Goal: Information Seeking & Learning: Compare options

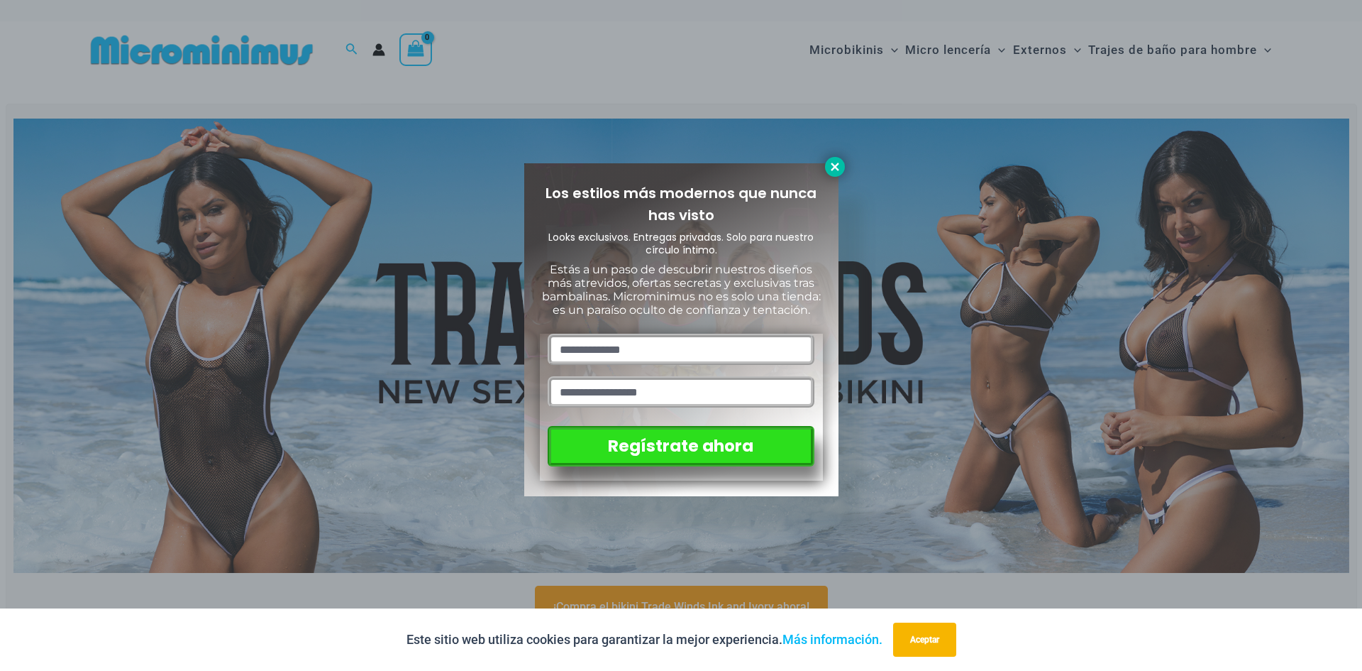
click at [833, 165] on icon at bounding box center [835, 167] width 8 height 8
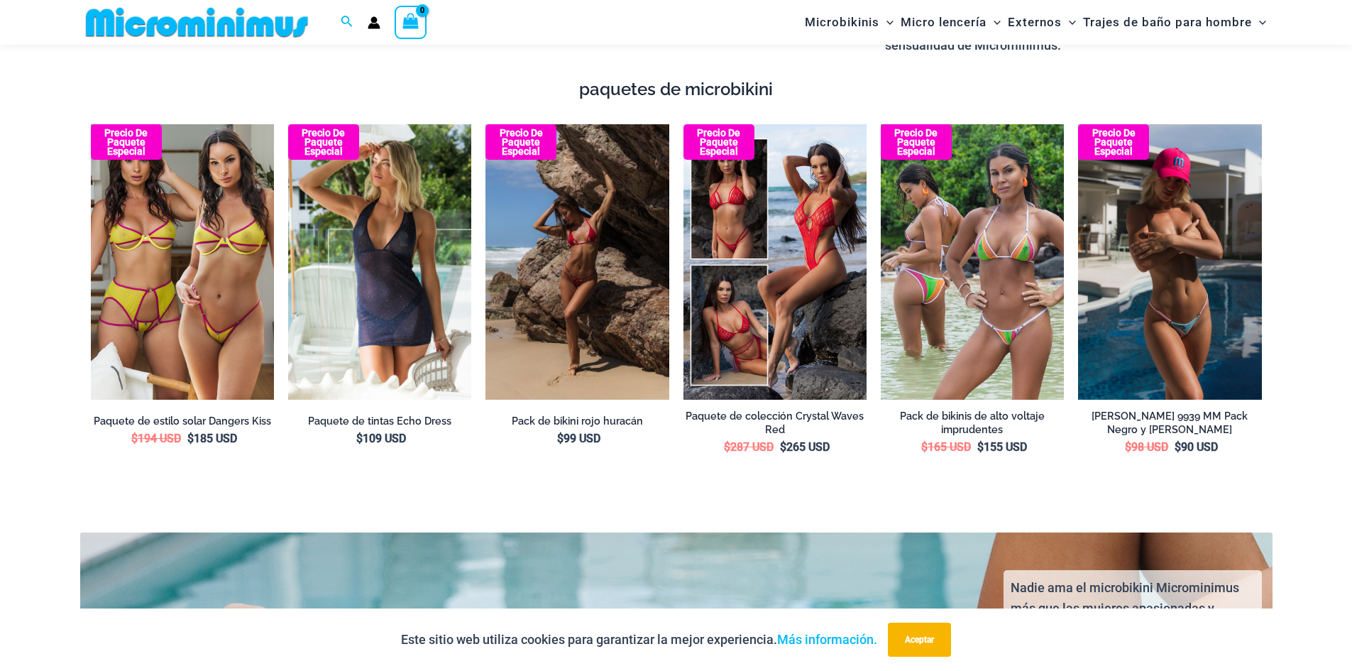
scroll to position [2187, 0]
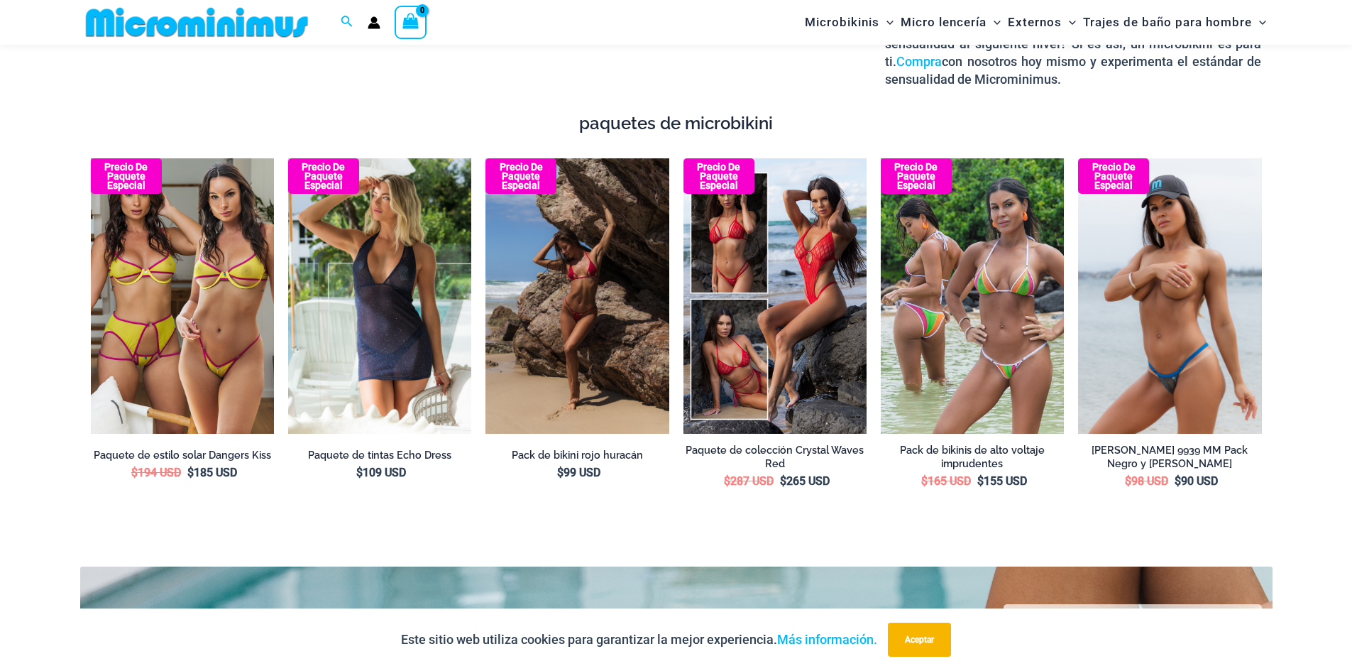
click at [1210, 319] on img at bounding box center [1169, 295] width 183 height 275
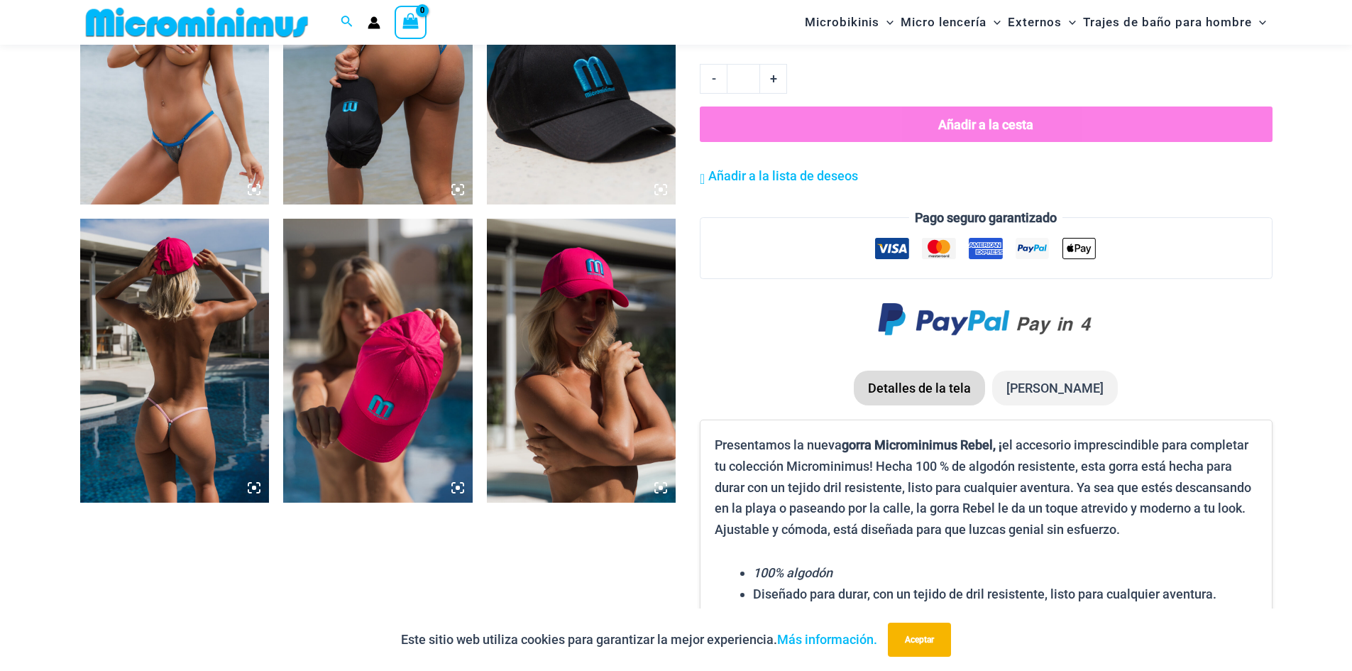
scroll to position [1201, 0]
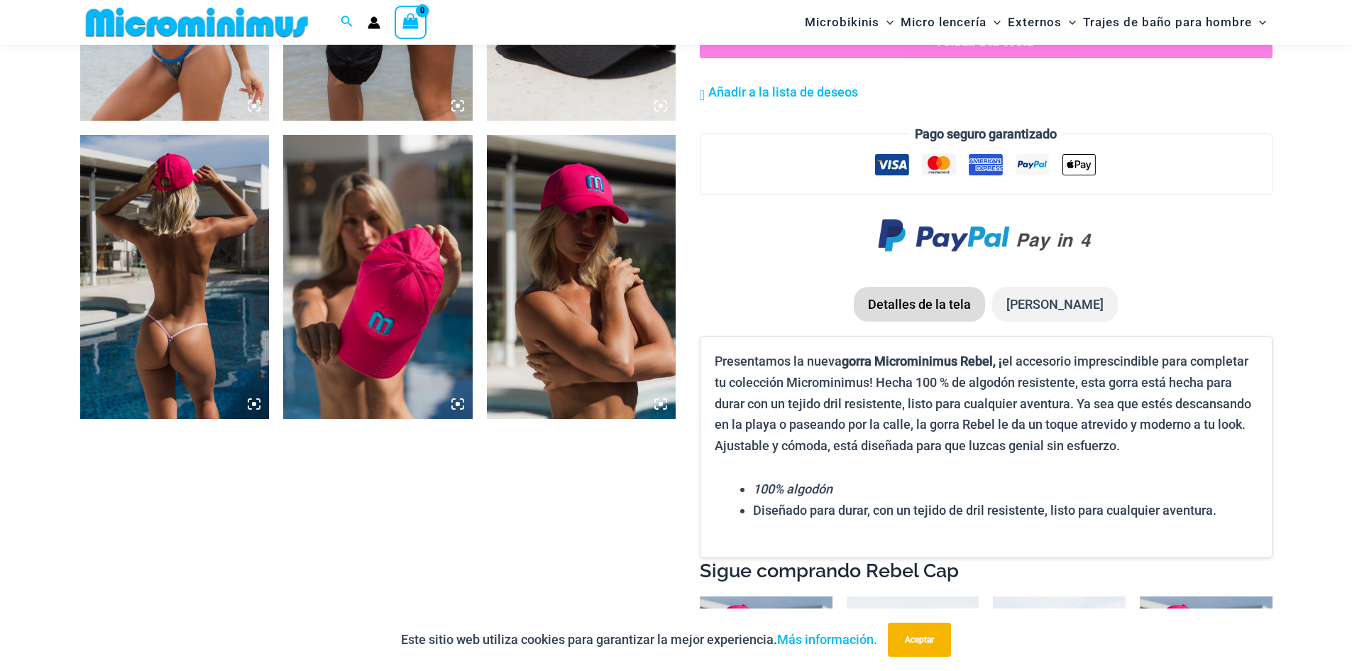
click at [255, 407] on icon at bounding box center [254, 403] width 13 height 13
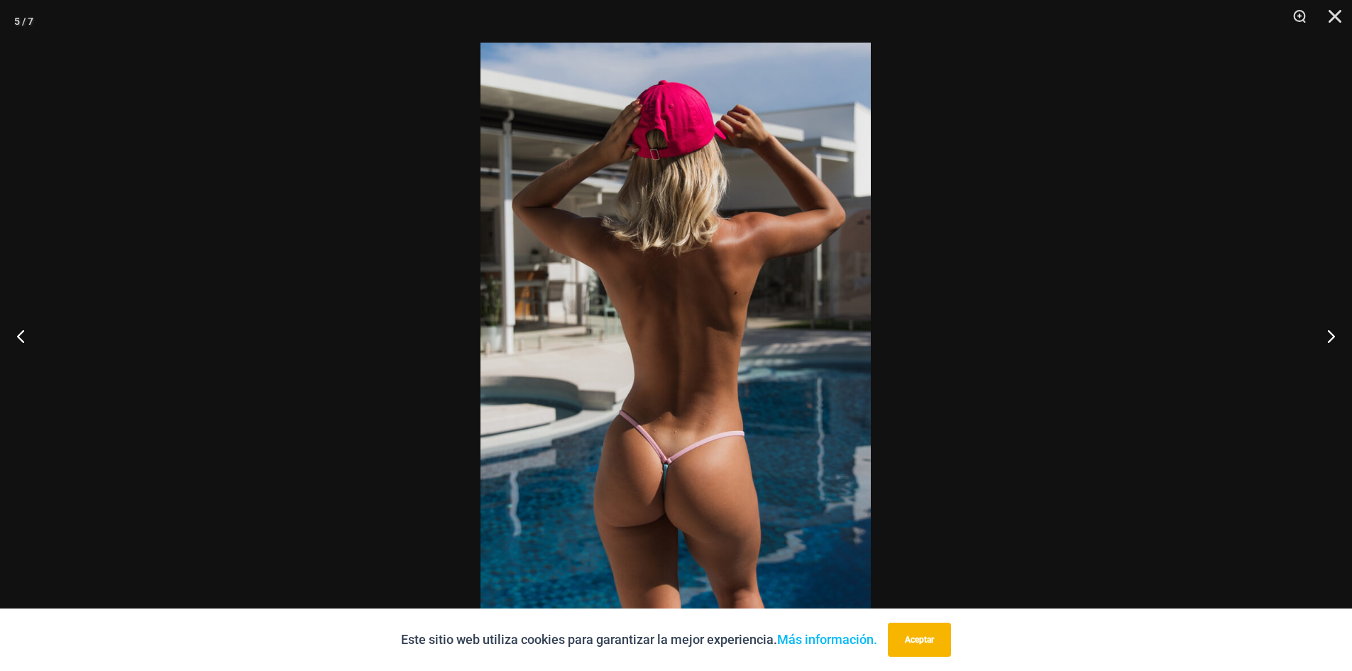
click at [715, 461] on img at bounding box center [675, 335] width 390 height 585
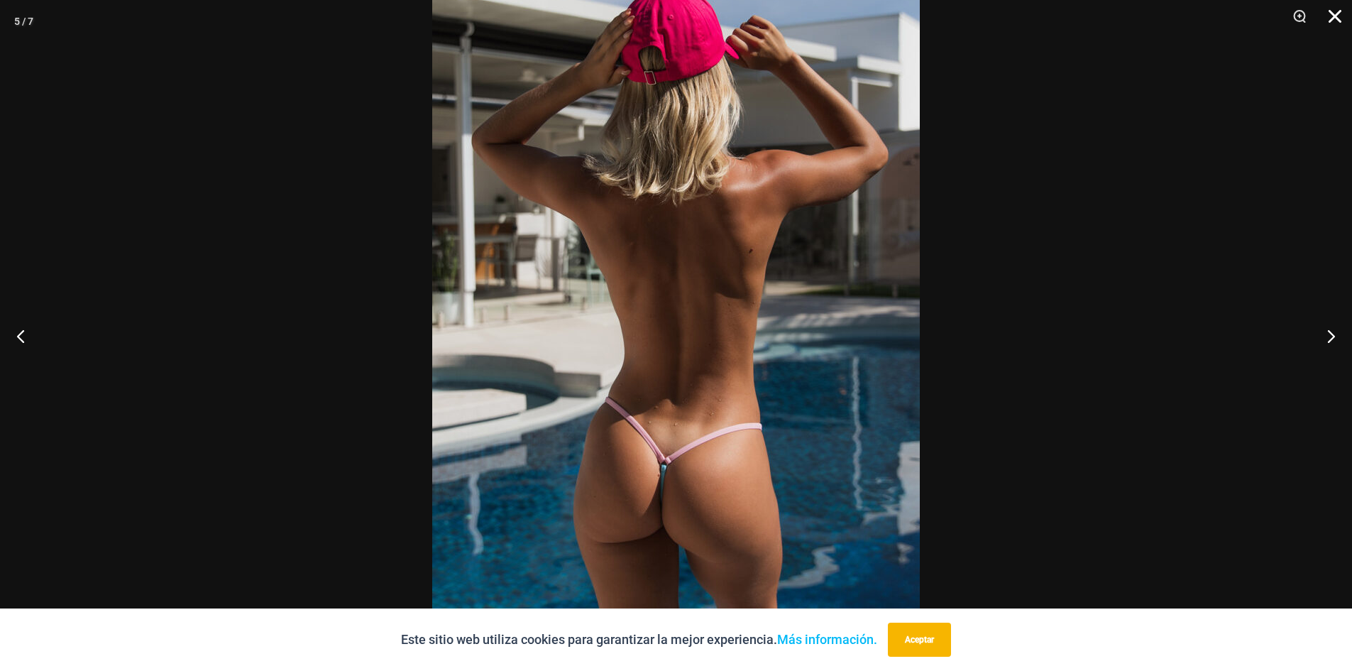
click at [1340, 13] on button "Cerca" at bounding box center [1329, 21] width 35 height 43
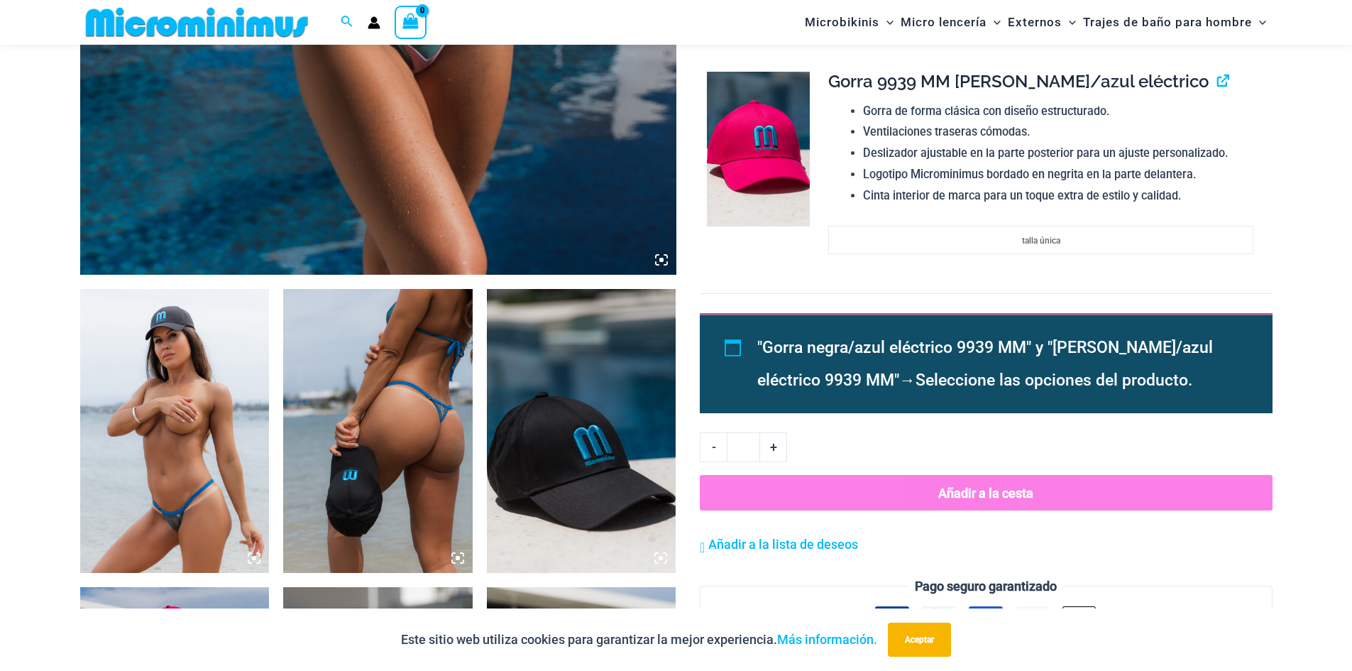
scroll to position [1059, 0]
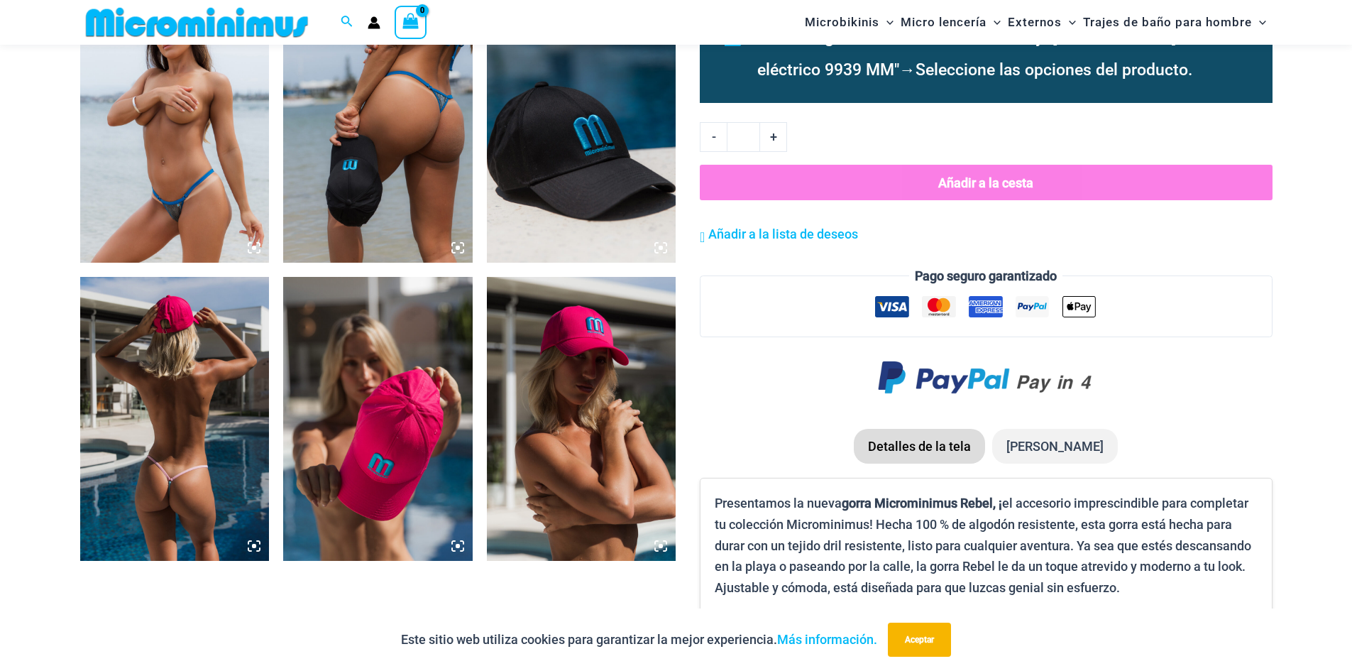
click at [456, 246] on icon at bounding box center [457, 247] width 13 height 13
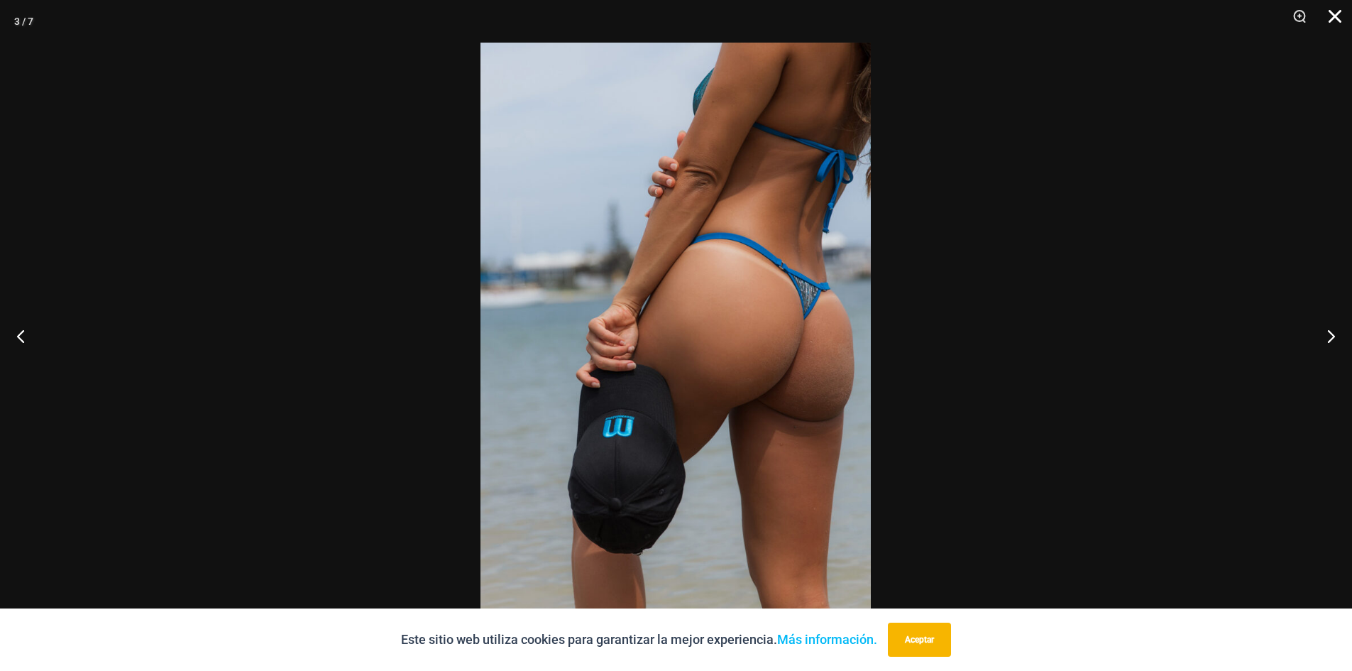
click at [1330, 19] on button "Cerca" at bounding box center [1329, 21] width 35 height 43
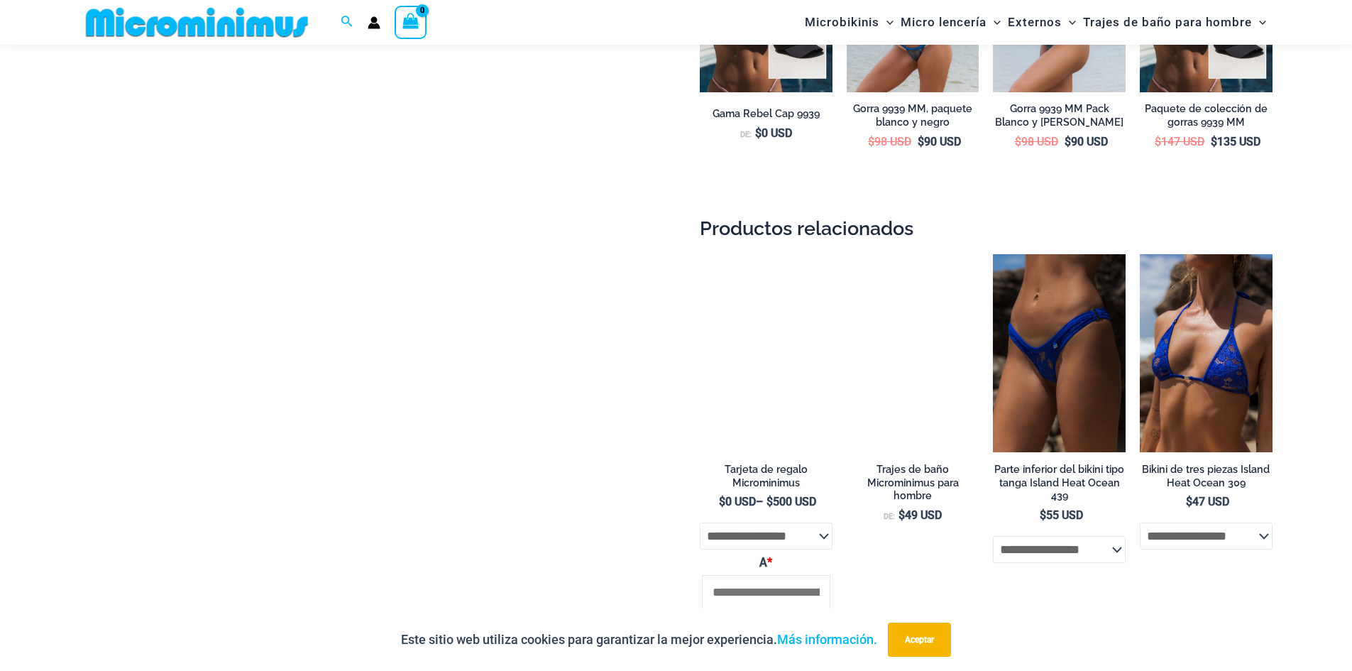
scroll to position [1548, 0]
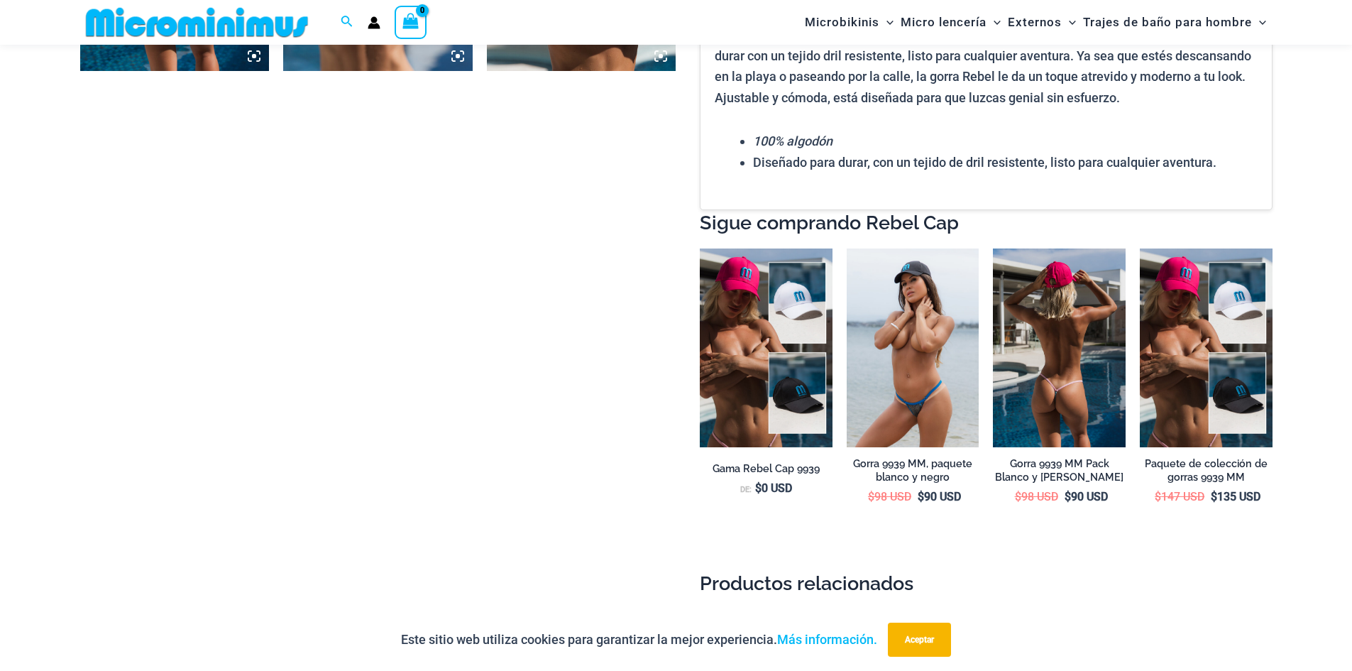
click at [1067, 397] on img at bounding box center [1059, 347] width 133 height 199
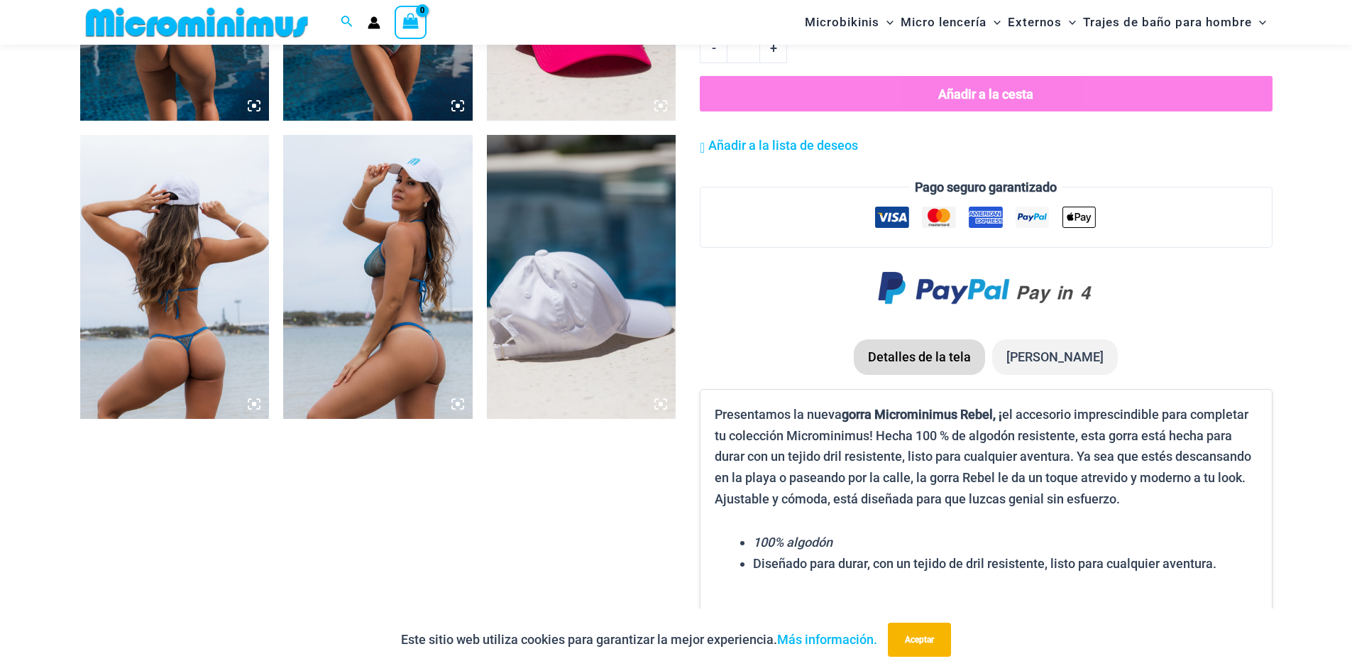
scroll to position [1201, 0]
click at [254, 407] on icon at bounding box center [254, 403] width 13 height 13
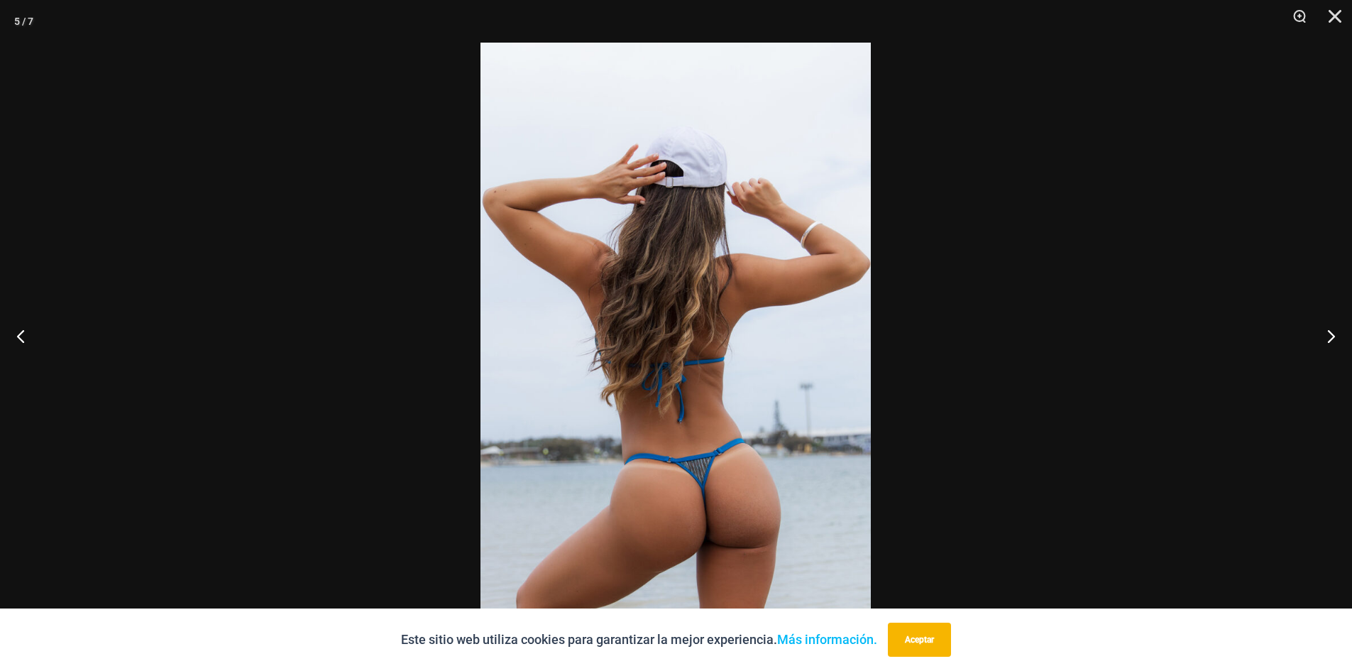
click at [631, 404] on img at bounding box center [675, 335] width 390 height 585
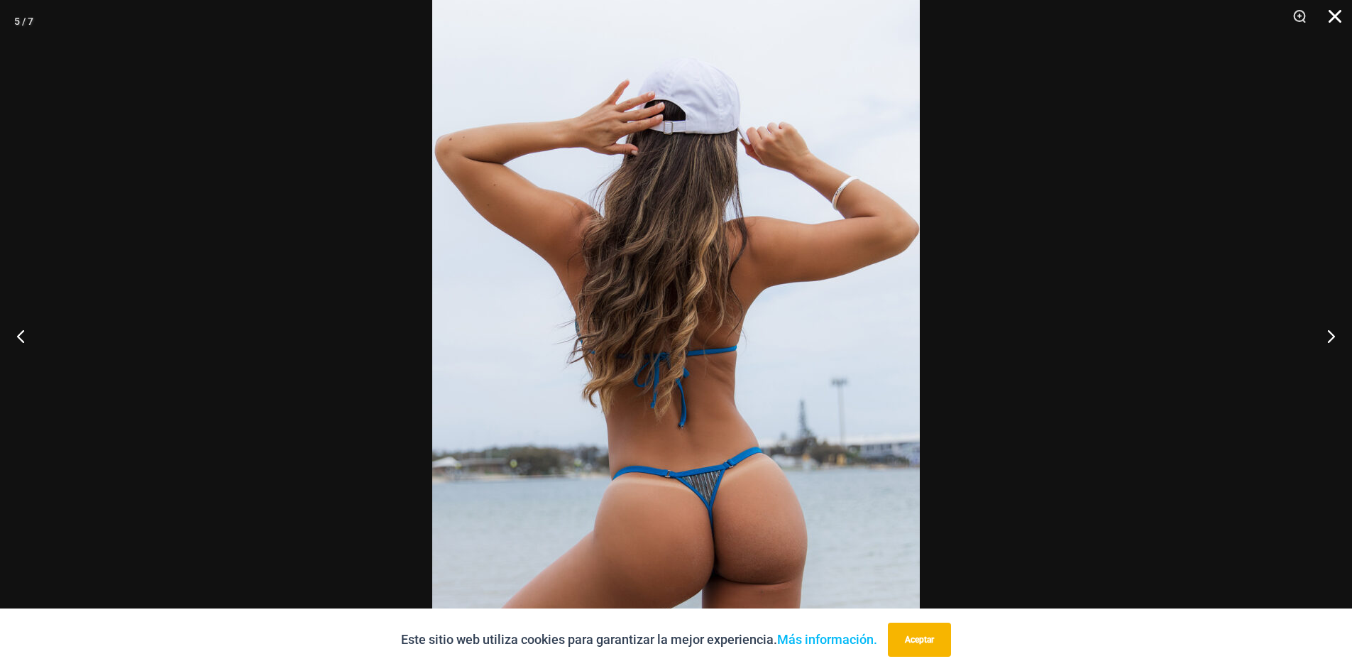
click at [1337, 19] on button "Cerca" at bounding box center [1329, 21] width 35 height 43
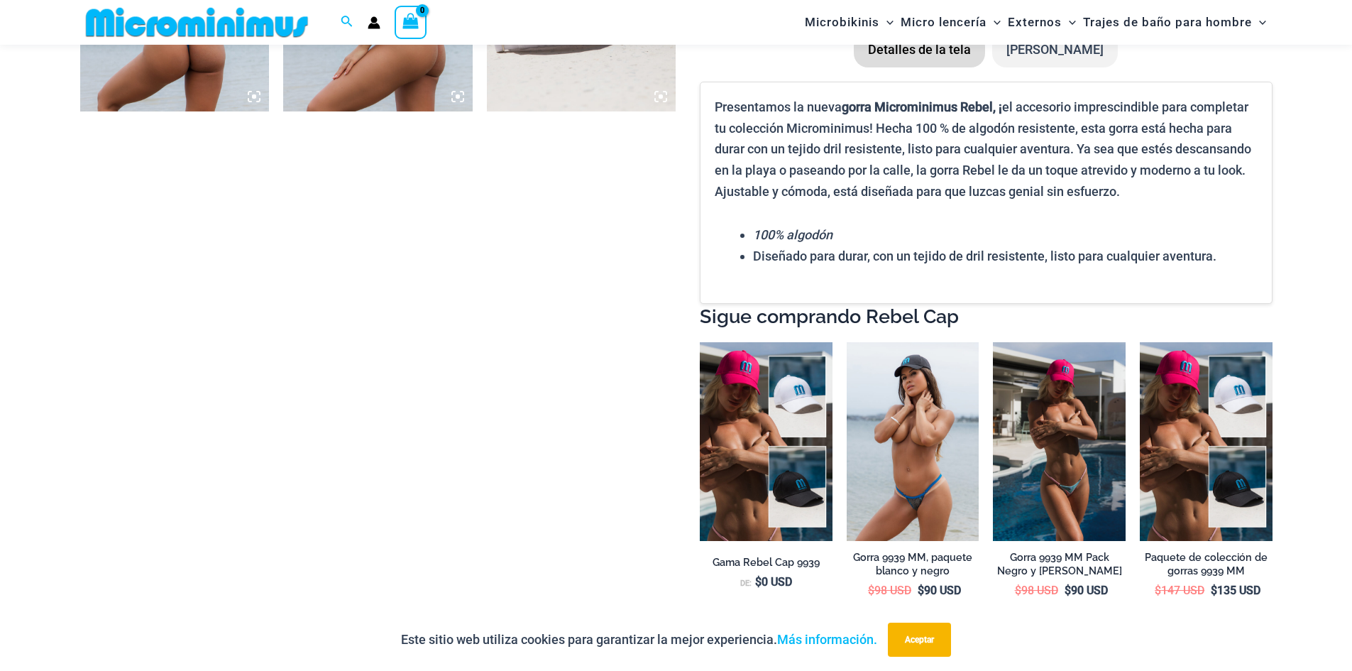
scroll to position [1556, 0]
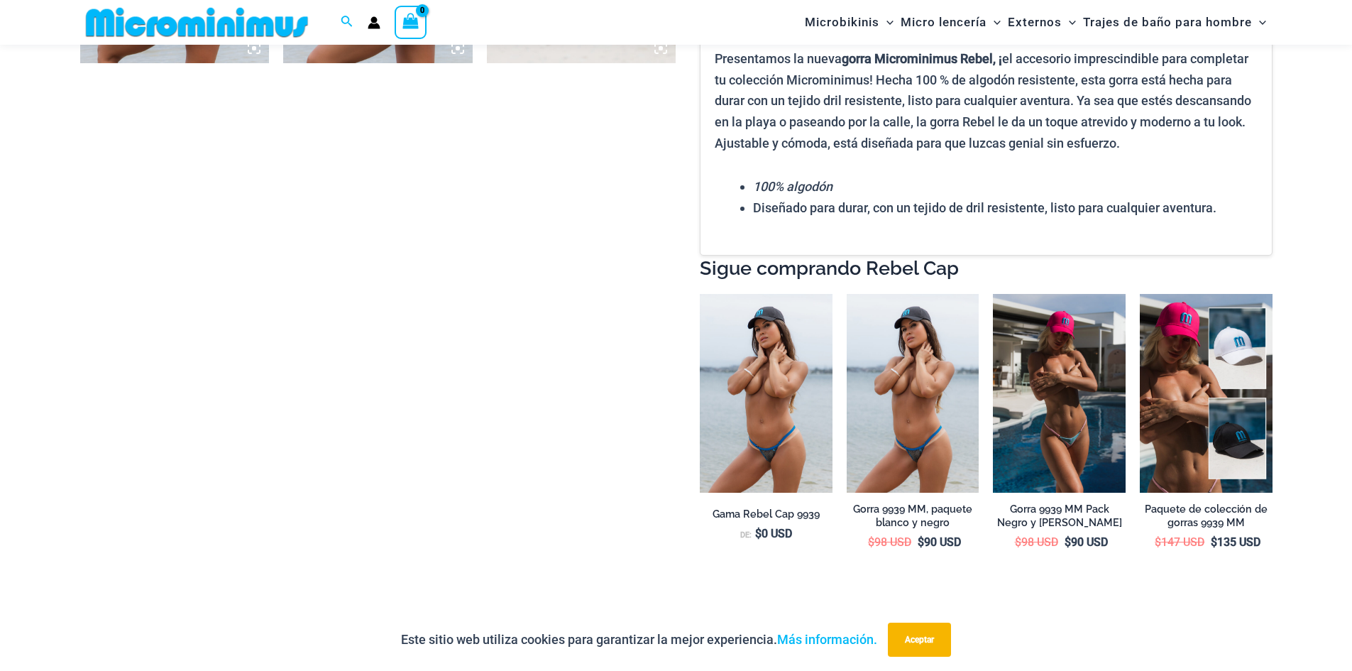
click at [762, 381] on img at bounding box center [766, 393] width 133 height 199
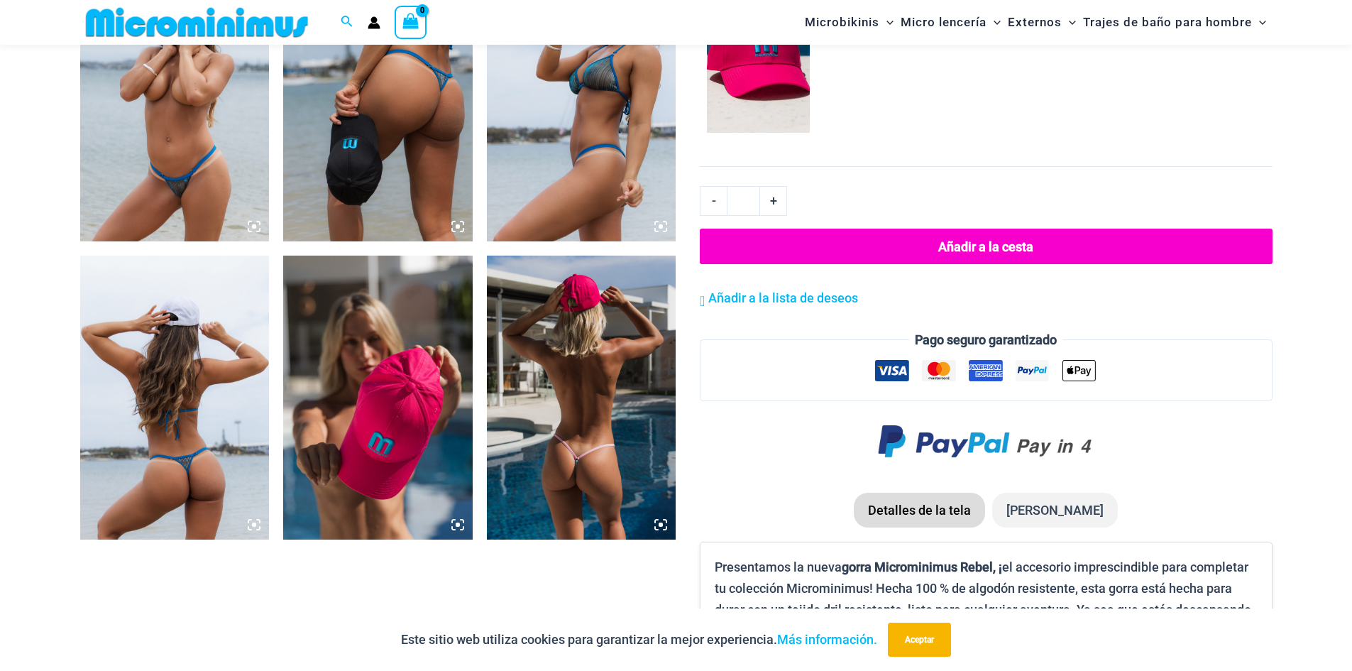
scroll to position [1277, 0]
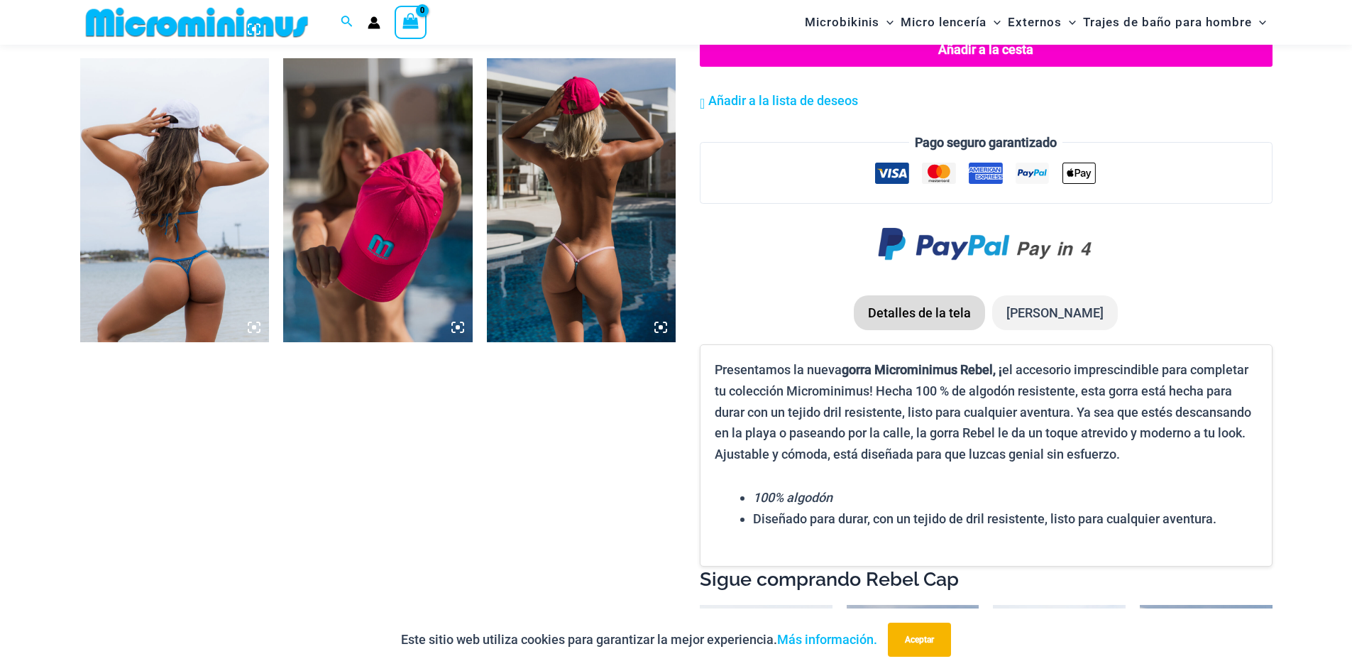
click at [658, 332] on icon at bounding box center [656, 330] width 3 height 3
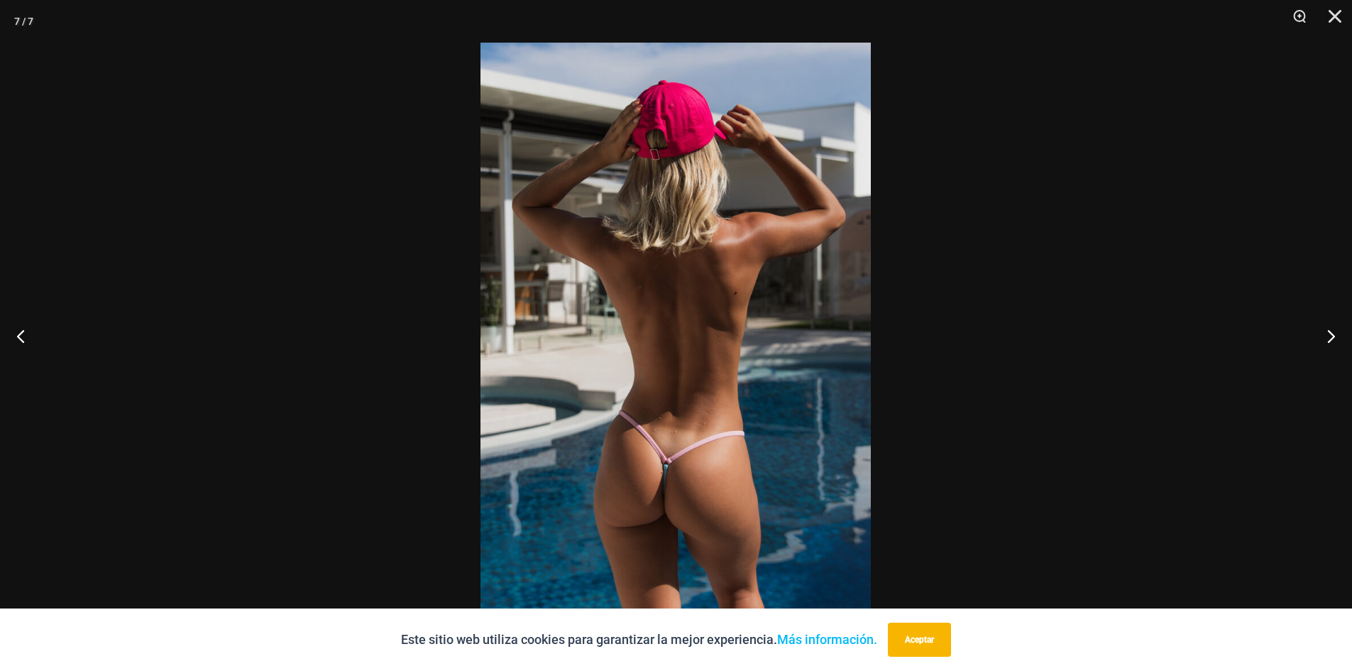
click at [674, 393] on img at bounding box center [675, 335] width 390 height 585
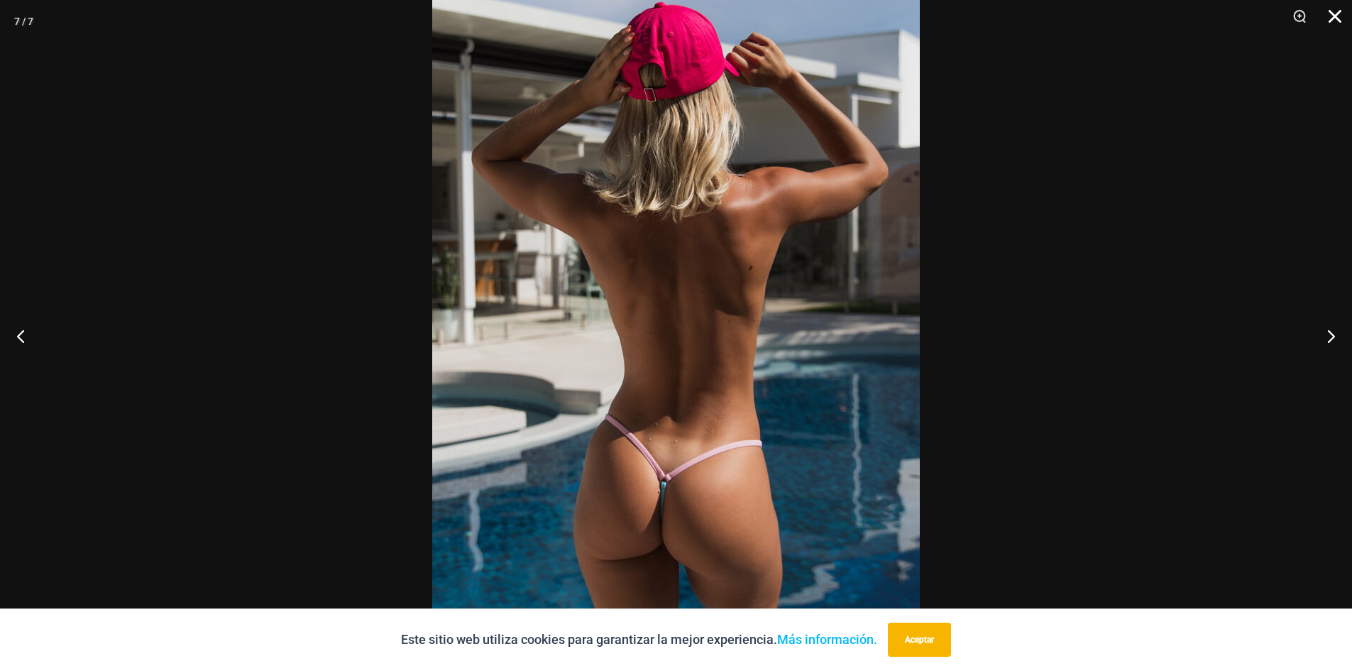
click at [1329, 18] on button "Cerca" at bounding box center [1329, 21] width 35 height 43
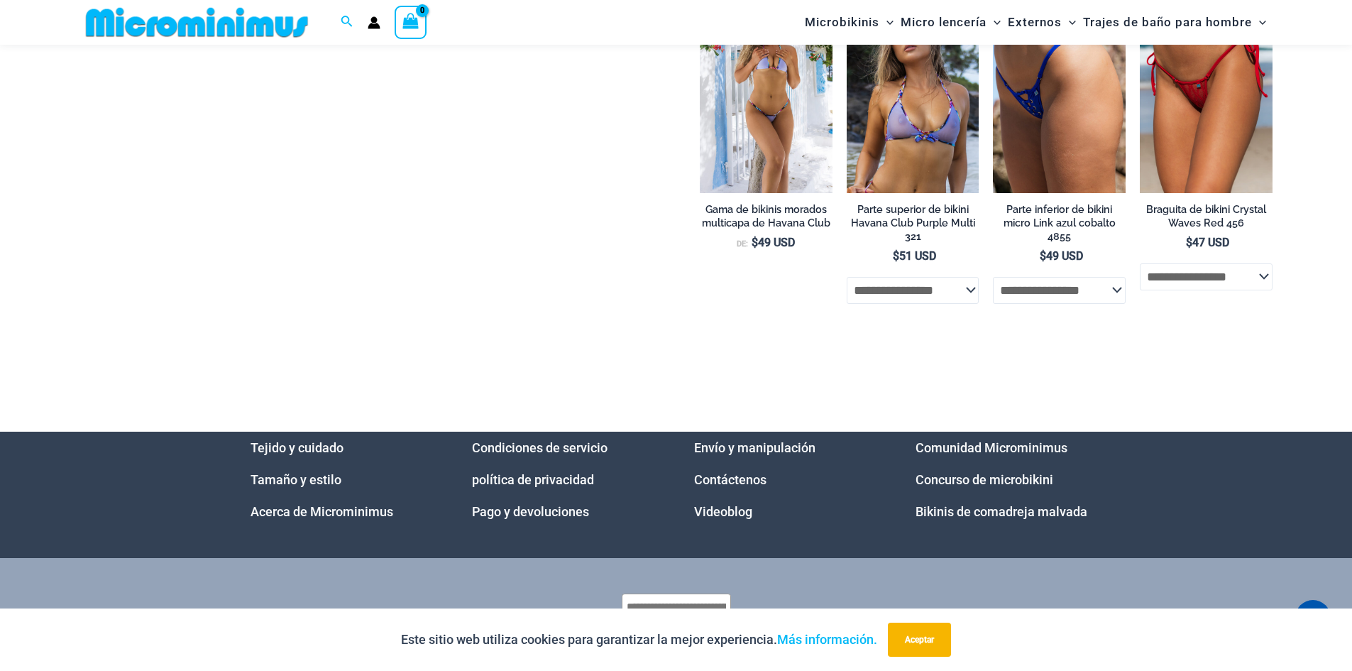
scroll to position [3548, 0]
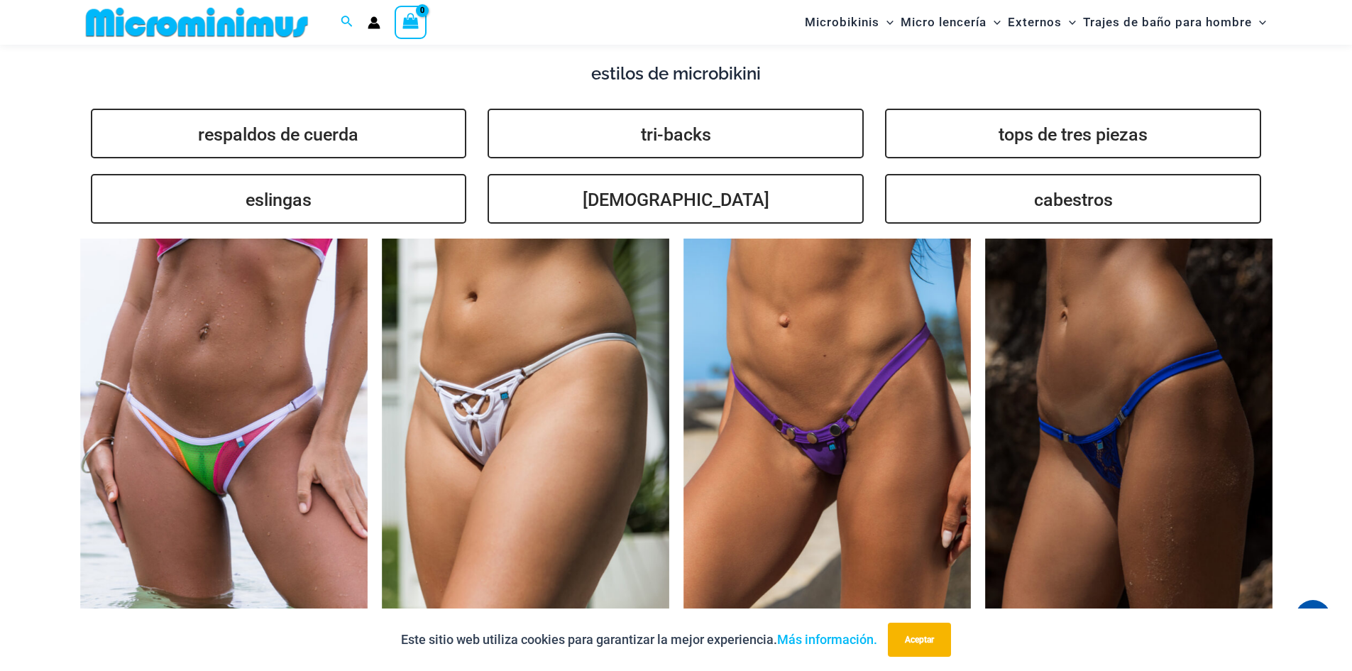
scroll to position [2968, 0]
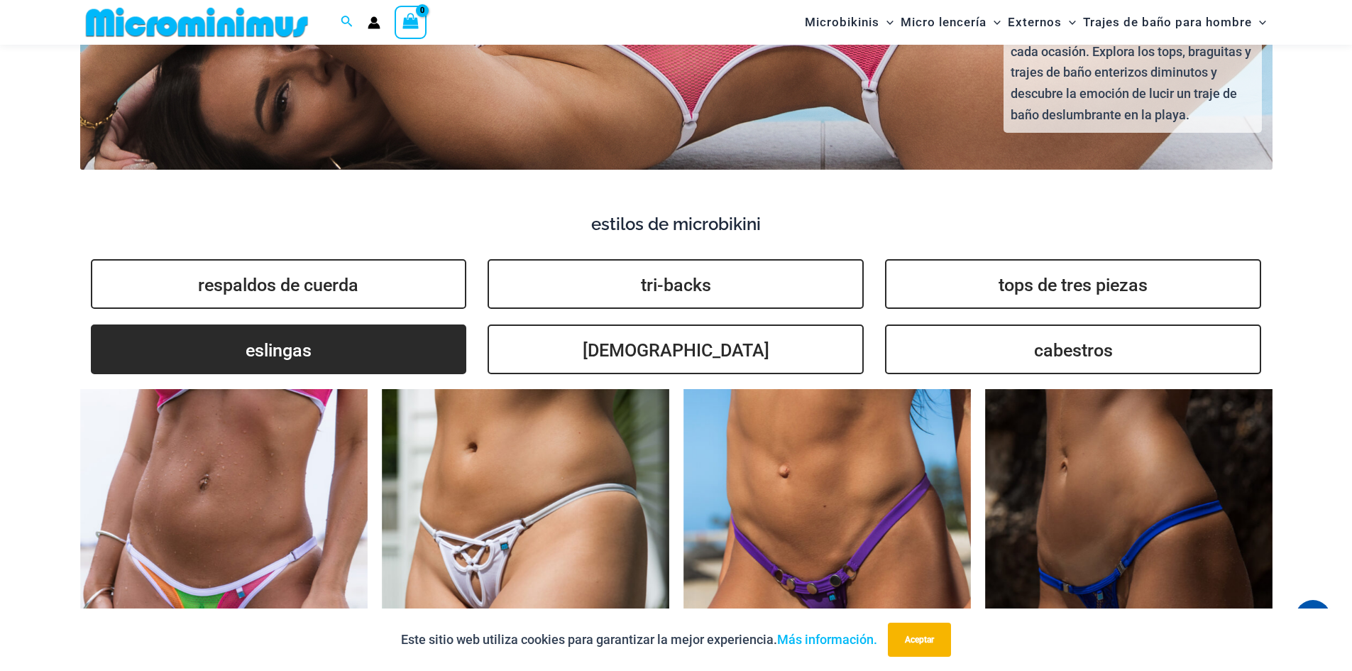
click at [353, 335] on link "eslingas" at bounding box center [279, 349] width 376 height 50
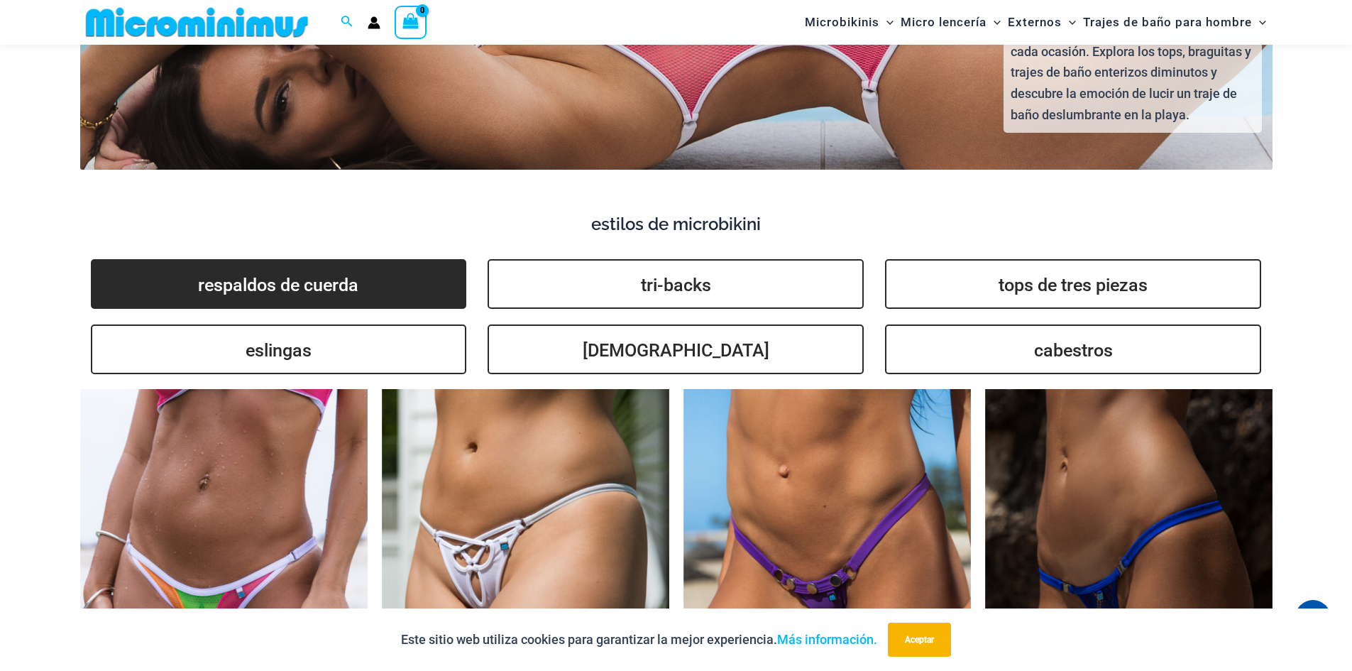
click at [336, 275] on font "respaldos de cuerda" at bounding box center [278, 285] width 160 height 21
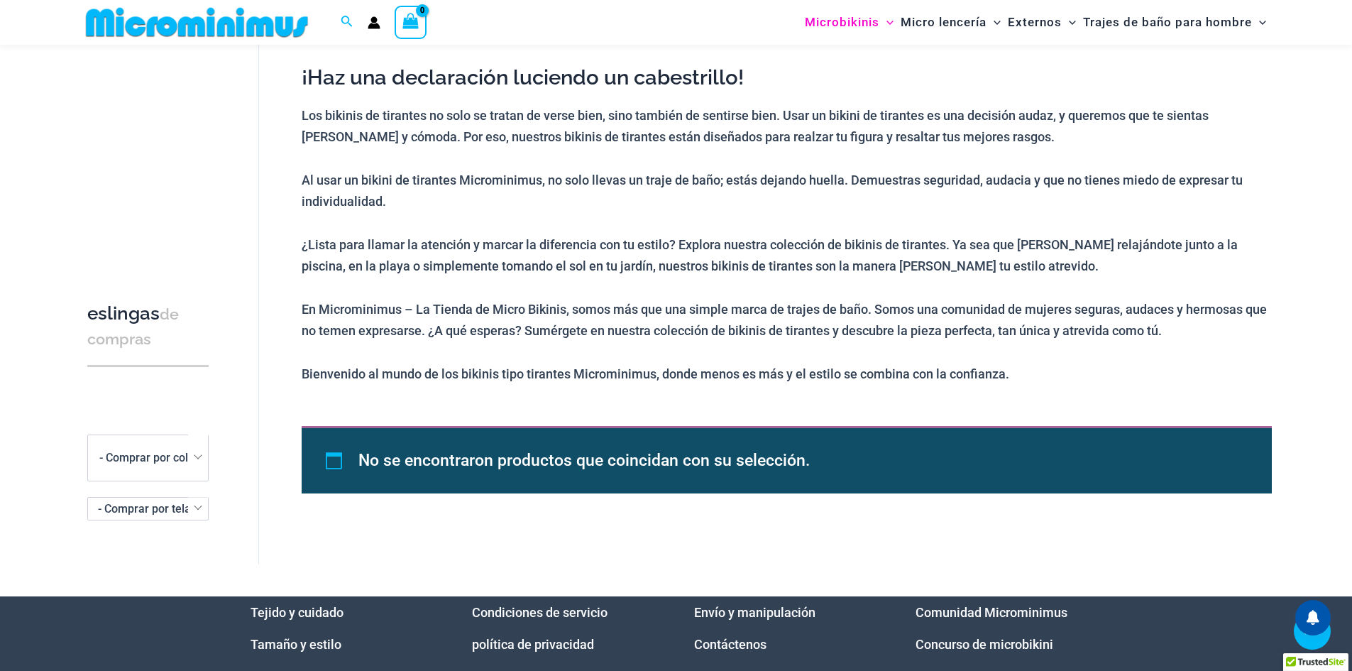
scroll to position [484, 0]
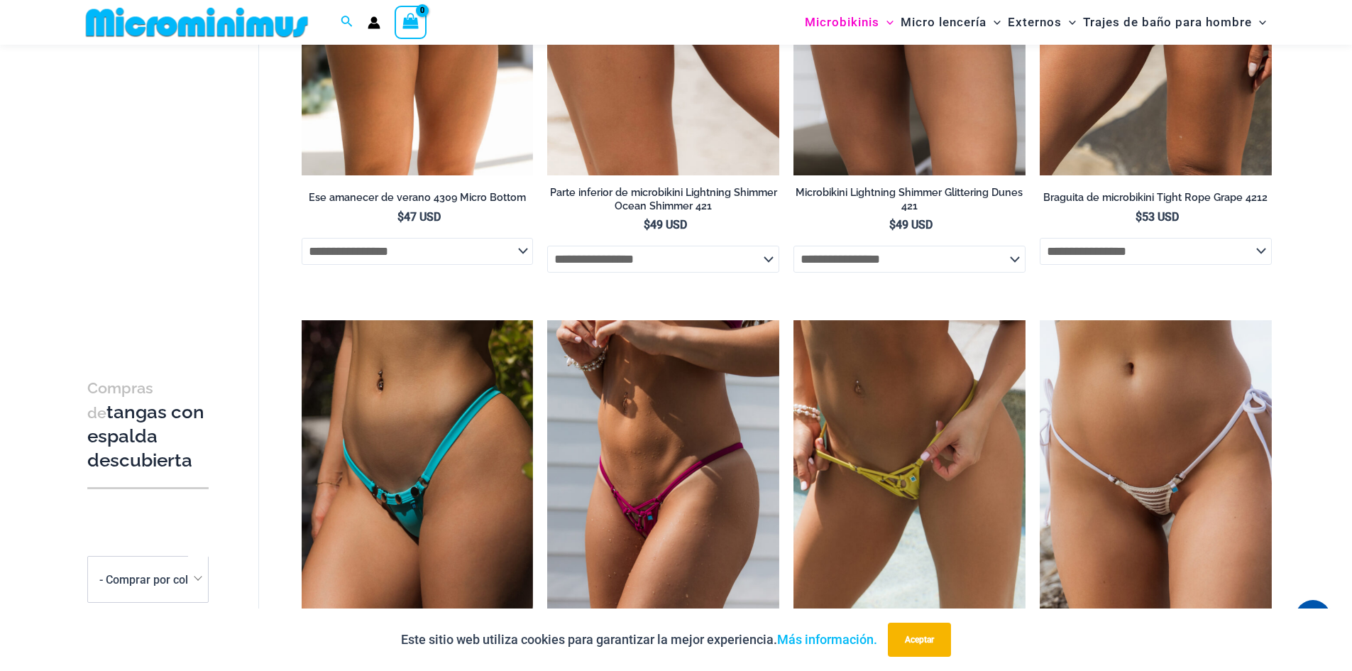
scroll to position [1619, 0]
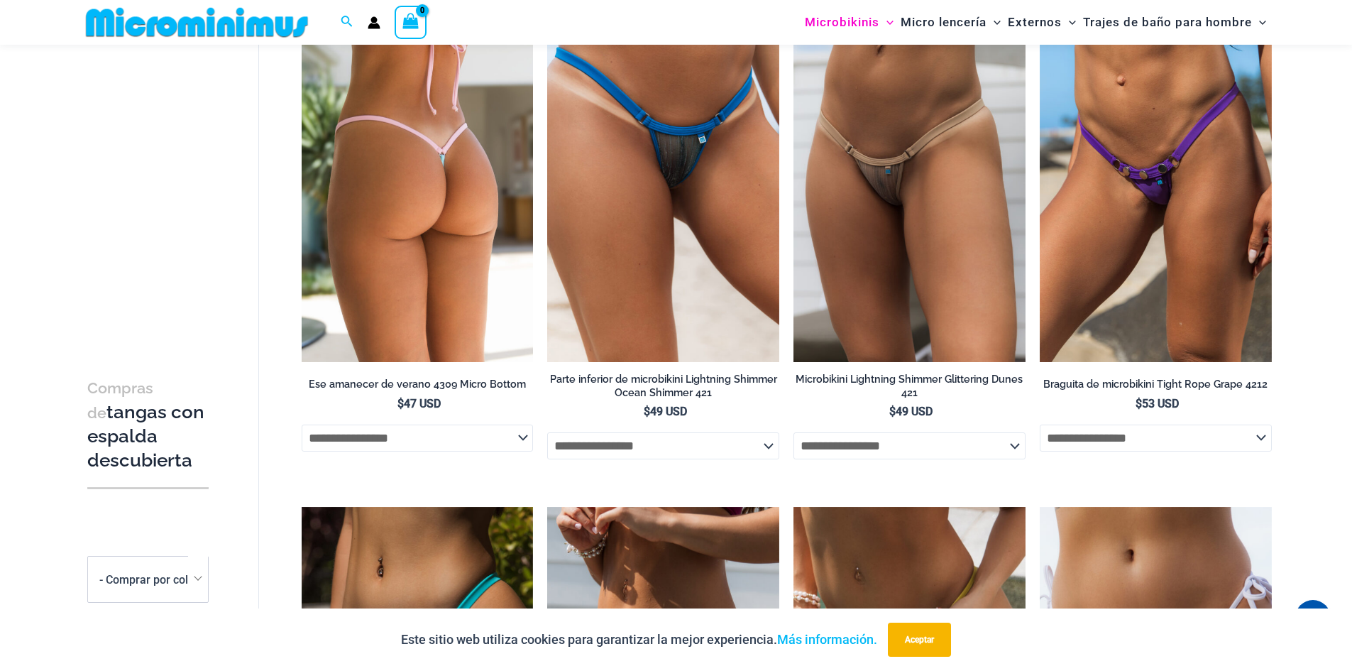
click at [391, 256] on img at bounding box center [418, 188] width 232 height 348
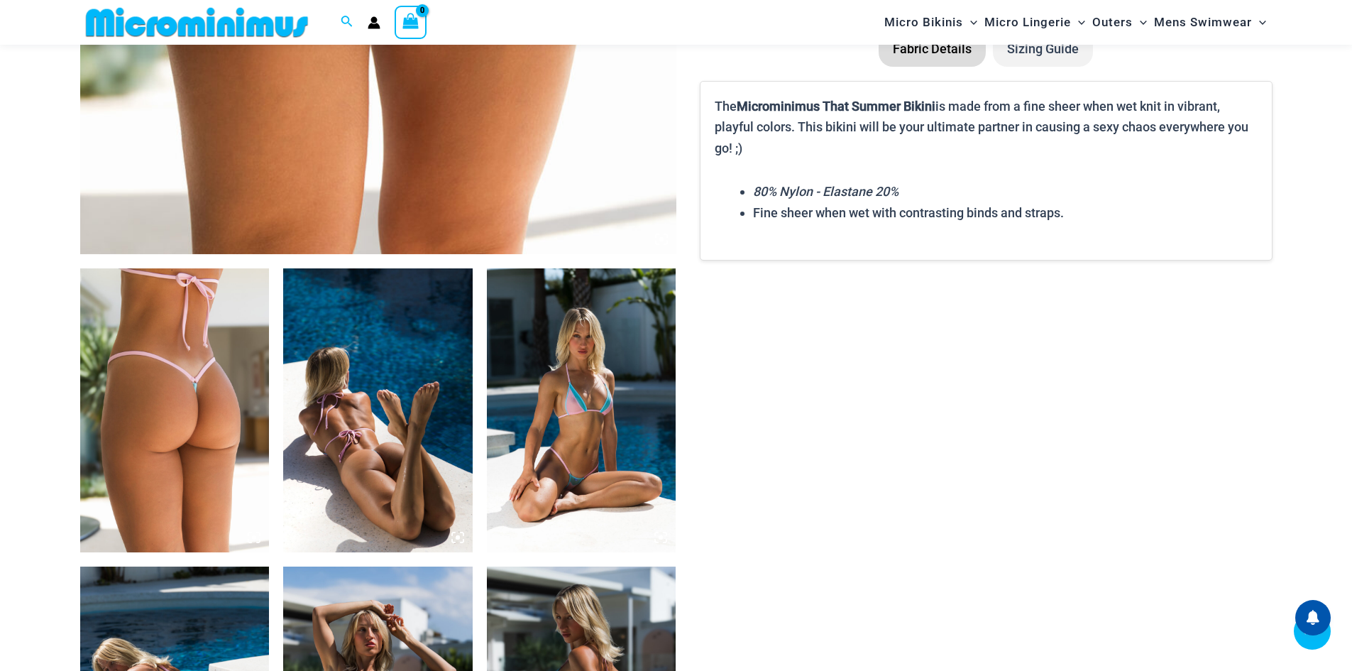
scroll to position [840, 0]
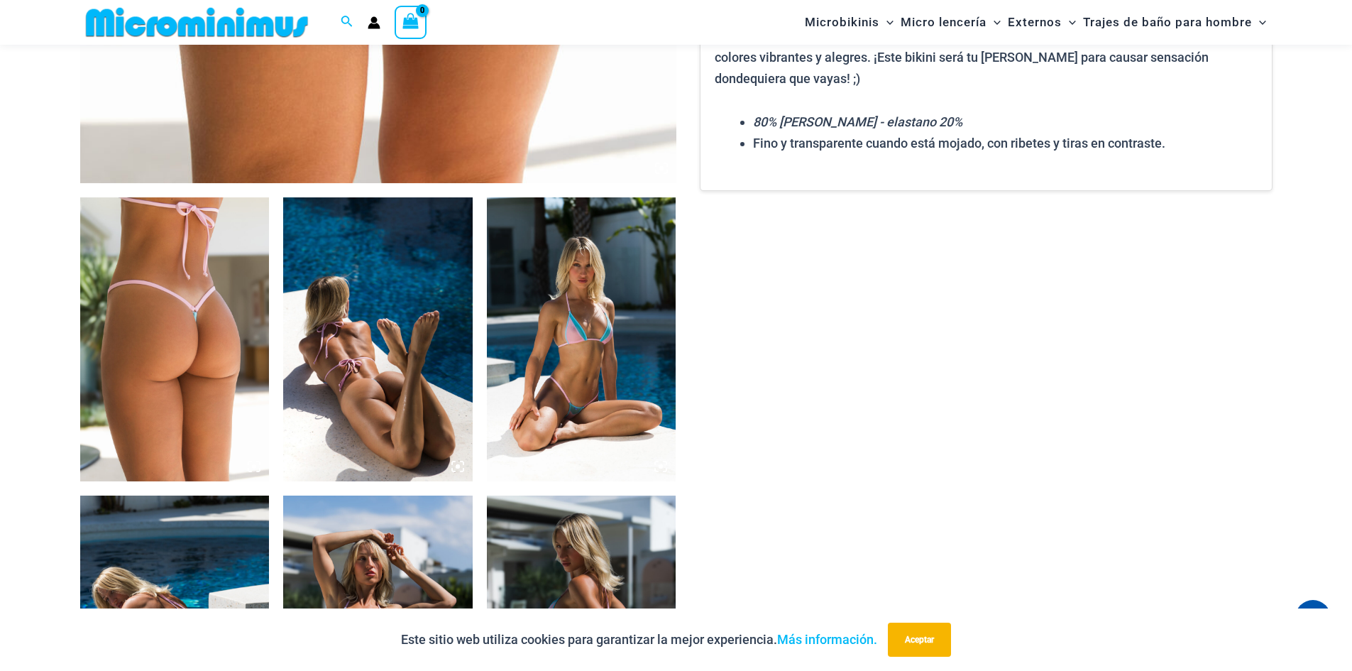
click at [254, 468] on icon at bounding box center [254, 466] width 4 height 4
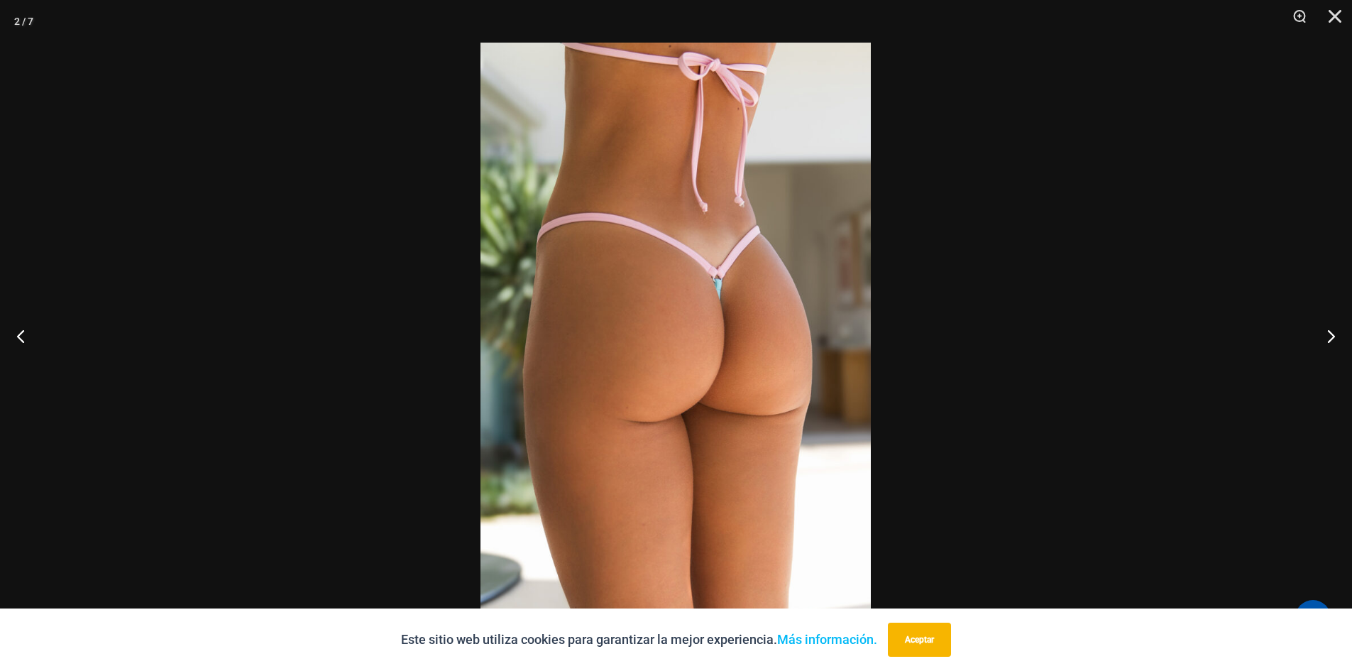
click at [634, 392] on img at bounding box center [675, 335] width 390 height 585
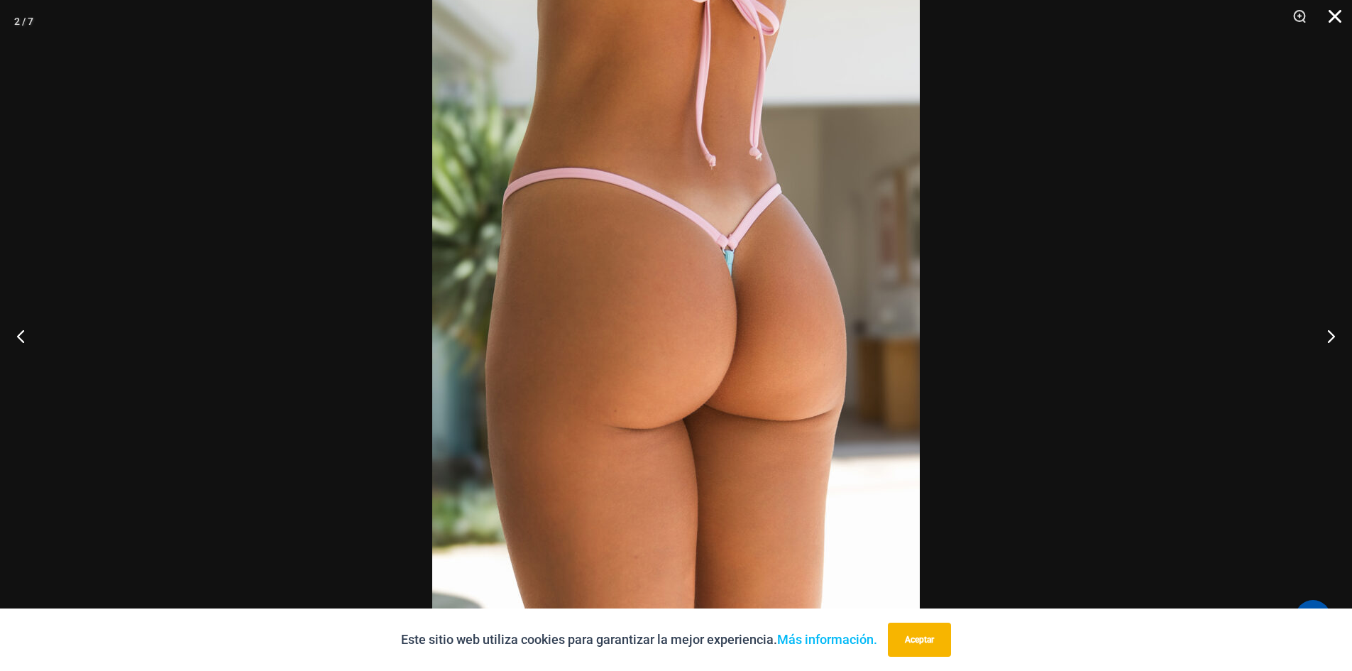
click at [1335, 14] on button "Cerca" at bounding box center [1329, 21] width 35 height 43
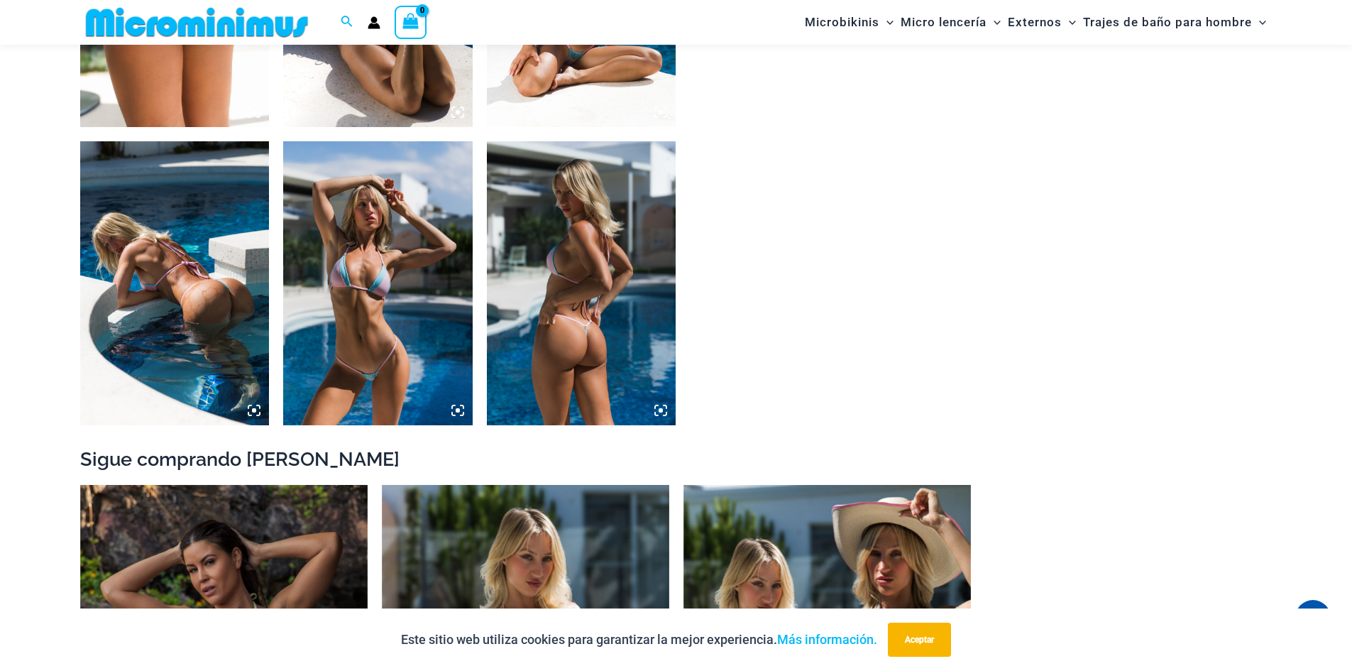
scroll to position [1195, 0]
click at [255, 414] on icon at bounding box center [254, 409] width 13 height 13
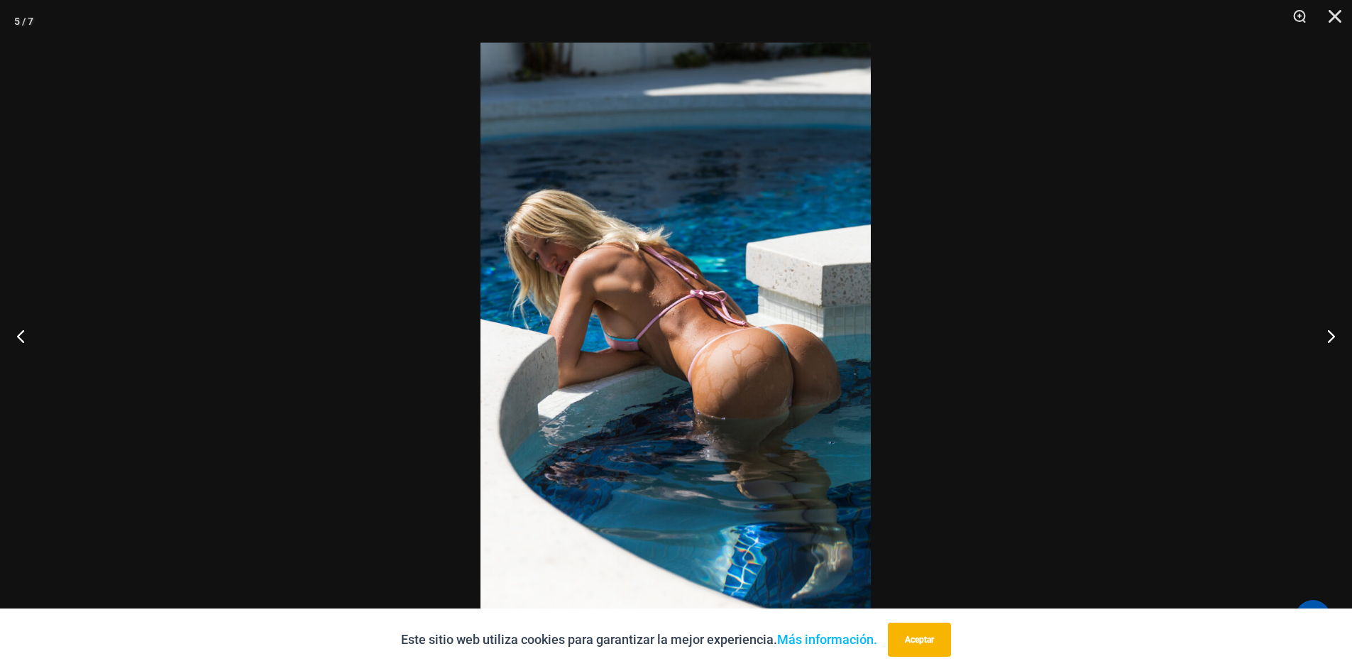
click at [720, 397] on img at bounding box center [675, 335] width 390 height 585
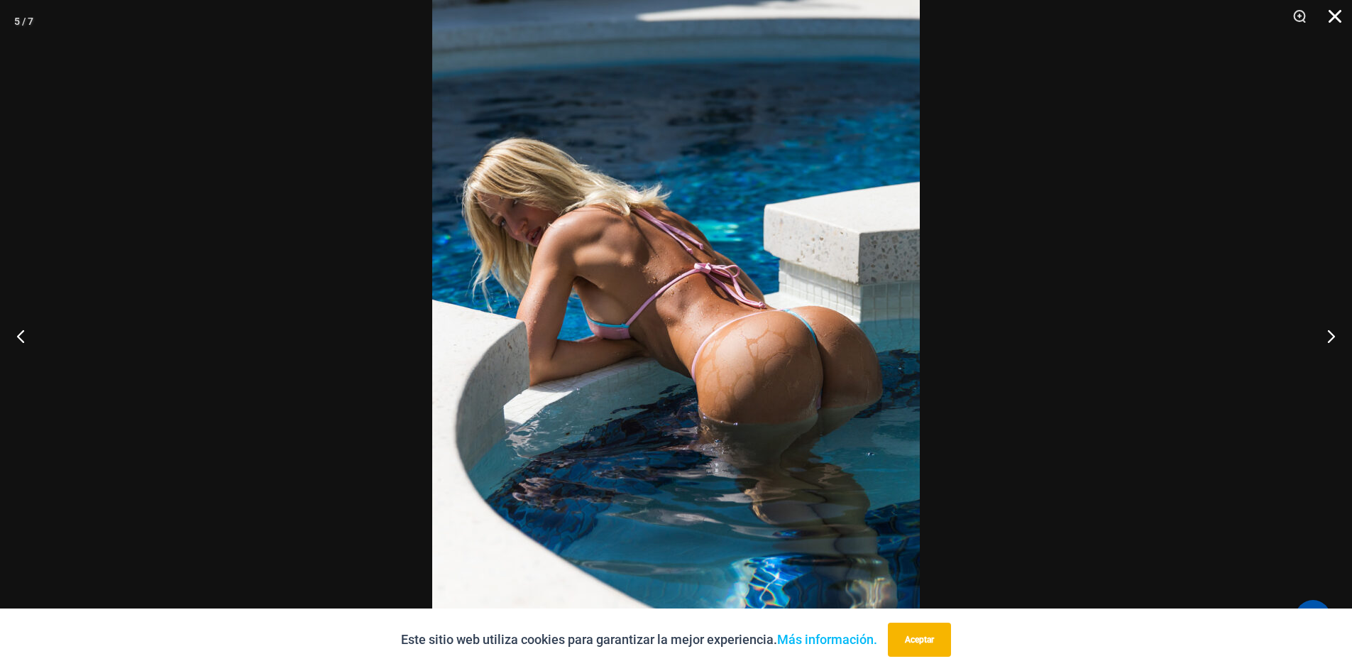
click at [1331, 19] on button "Cerca" at bounding box center [1329, 21] width 35 height 43
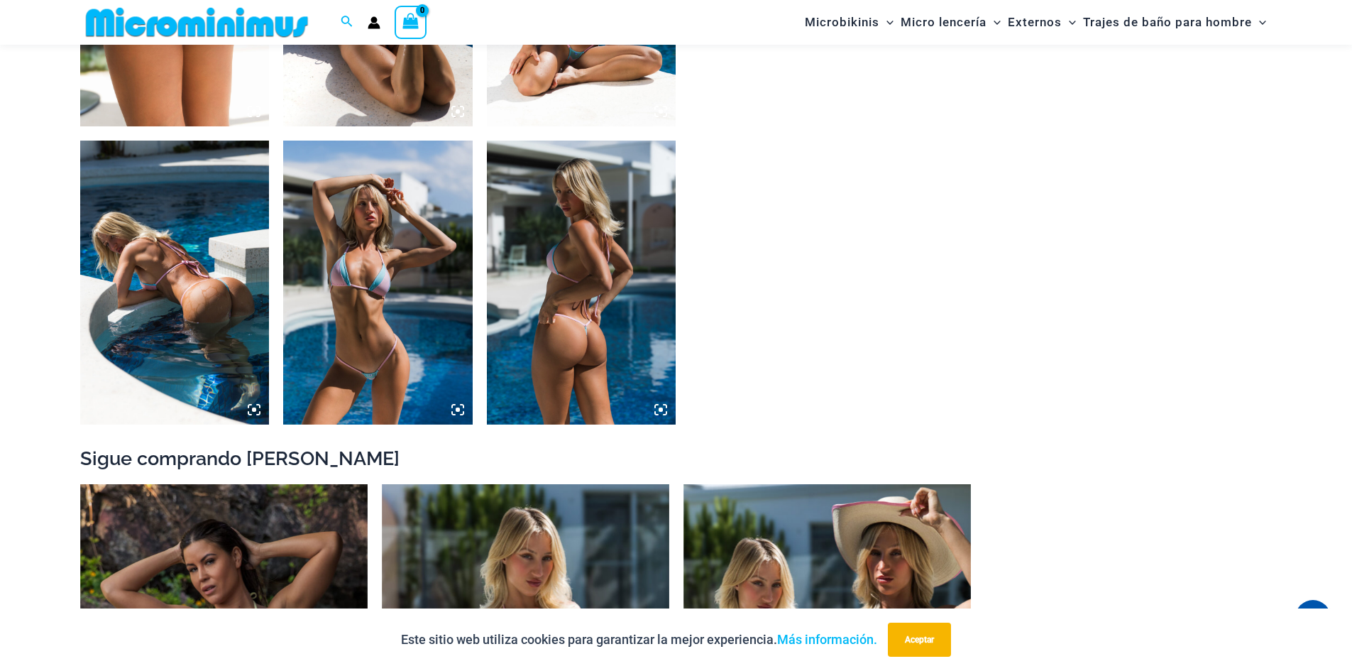
click at [660, 408] on icon at bounding box center [661, 409] width 4 height 4
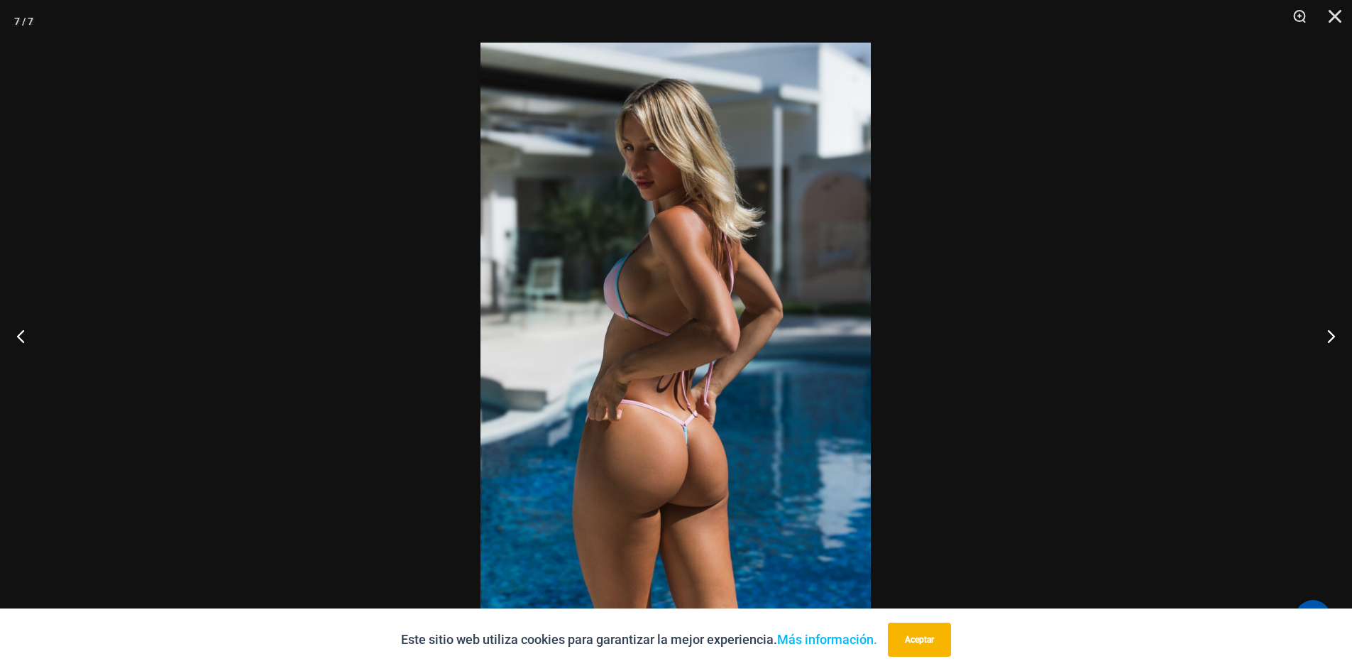
click at [659, 448] on img at bounding box center [675, 335] width 390 height 585
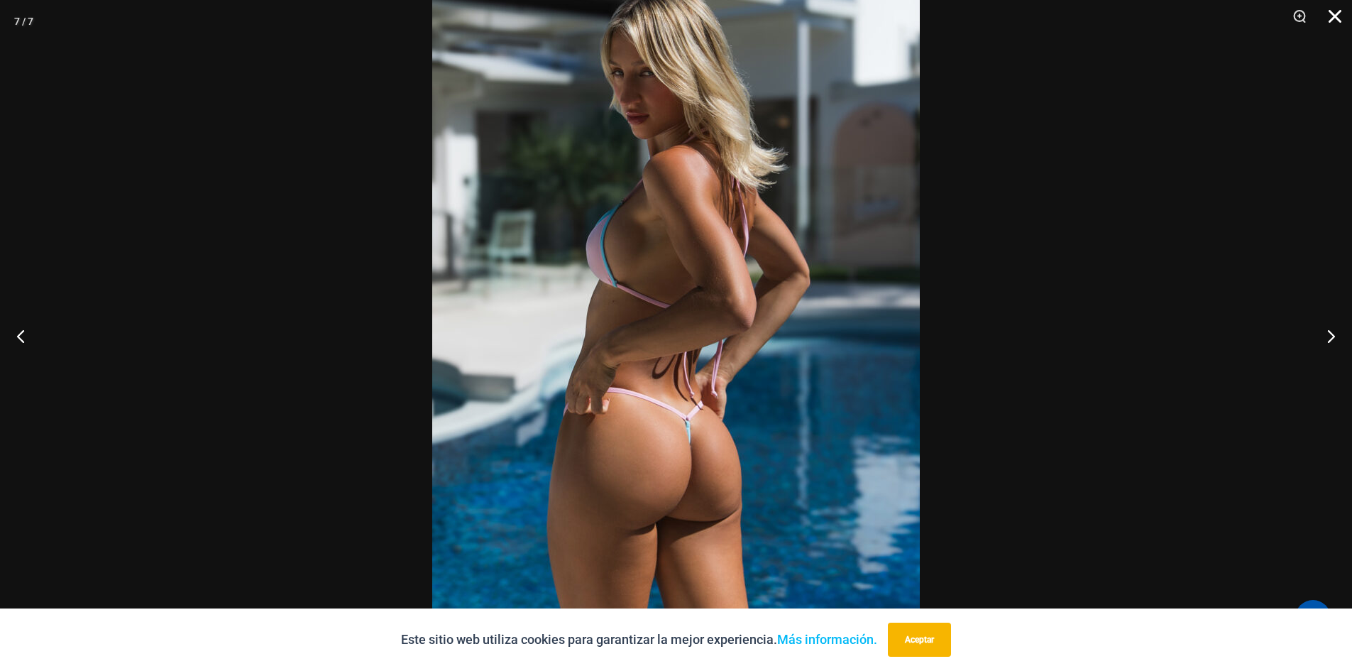
click at [1329, 16] on button "Cerca" at bounding box center [1329, 21] width 35 height 43
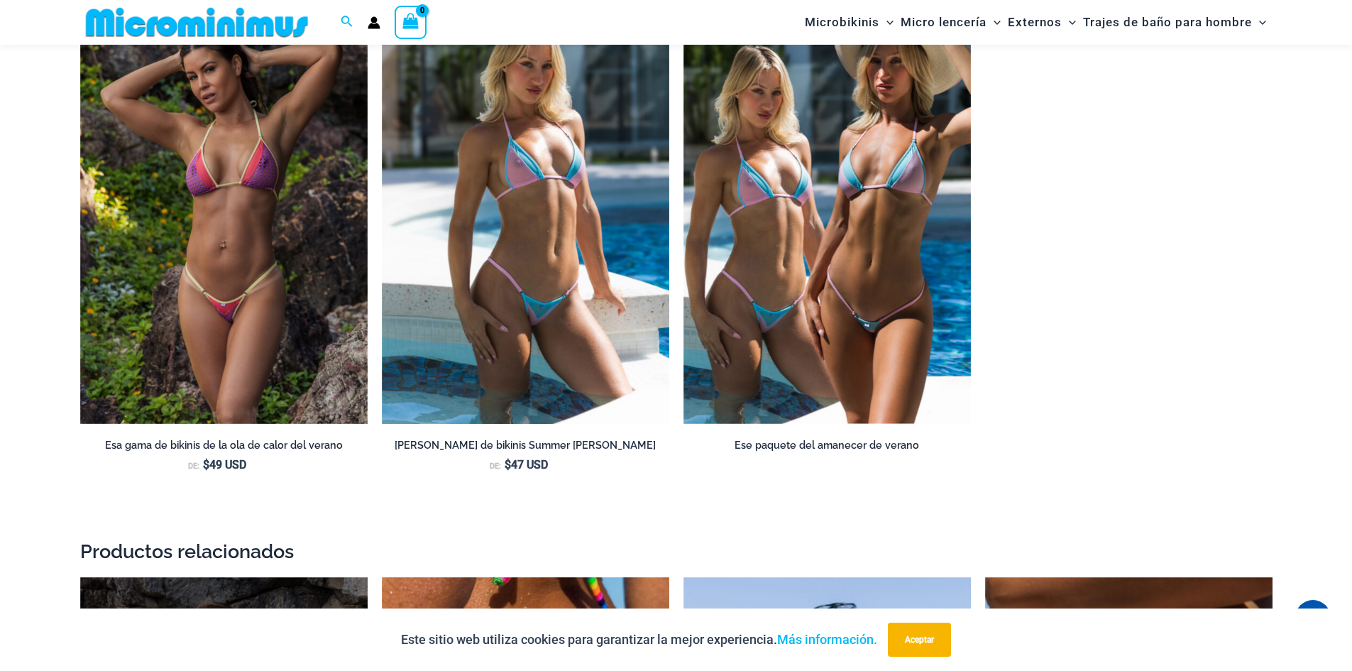
scroll to position [1692, 0]
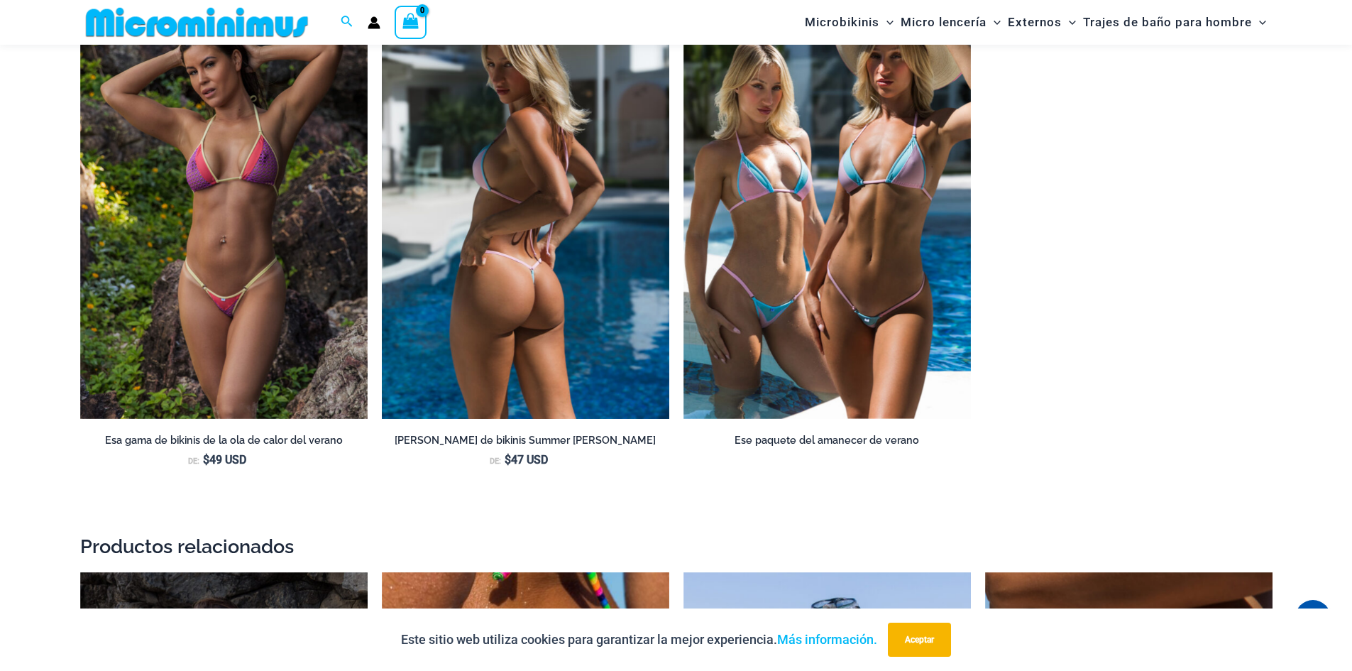
click at [525, 351] on img at bounding box center [525, 202] width 287 height 431
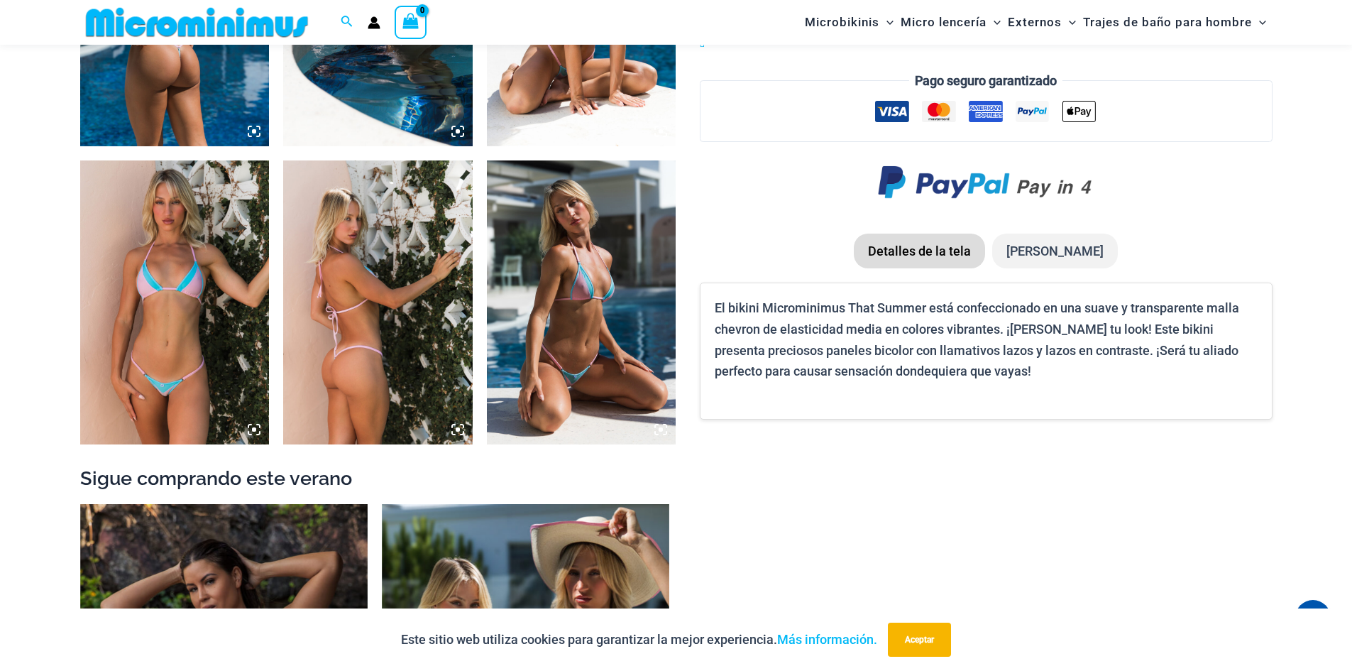
scroll to position [1195, 0]
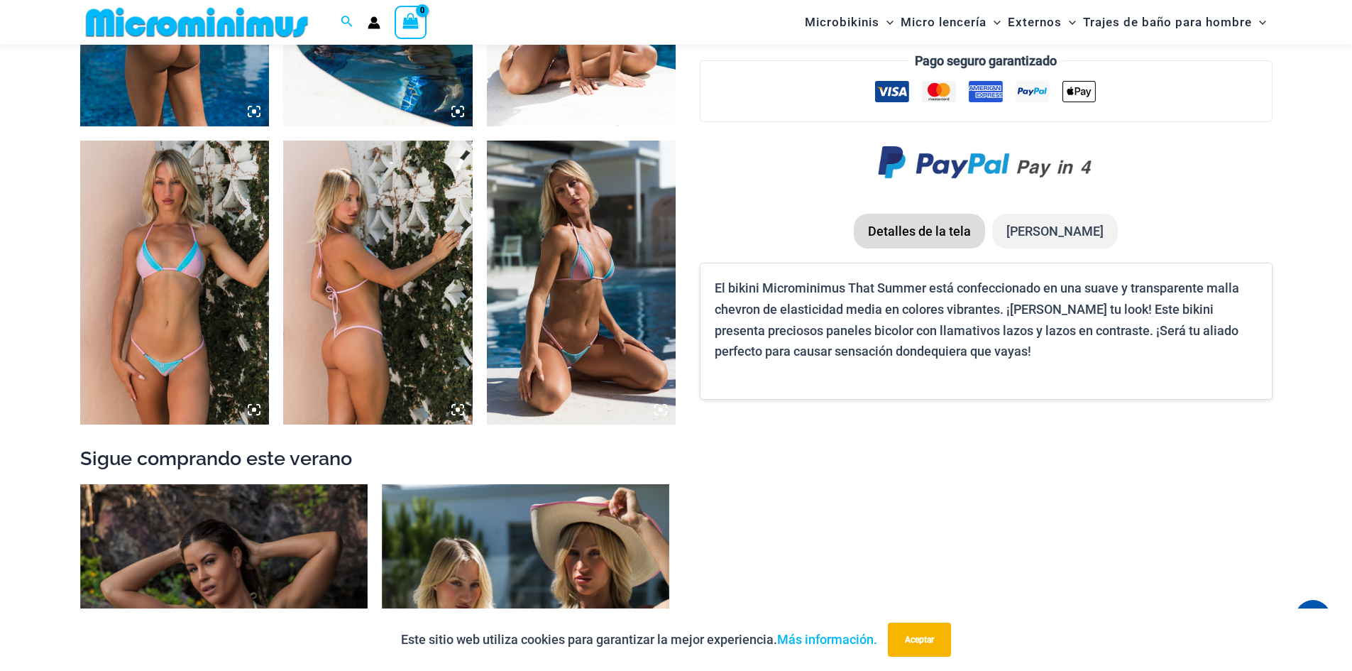
click at [458, 416] on icon at bounding box center [457, 409] width 13 height 13
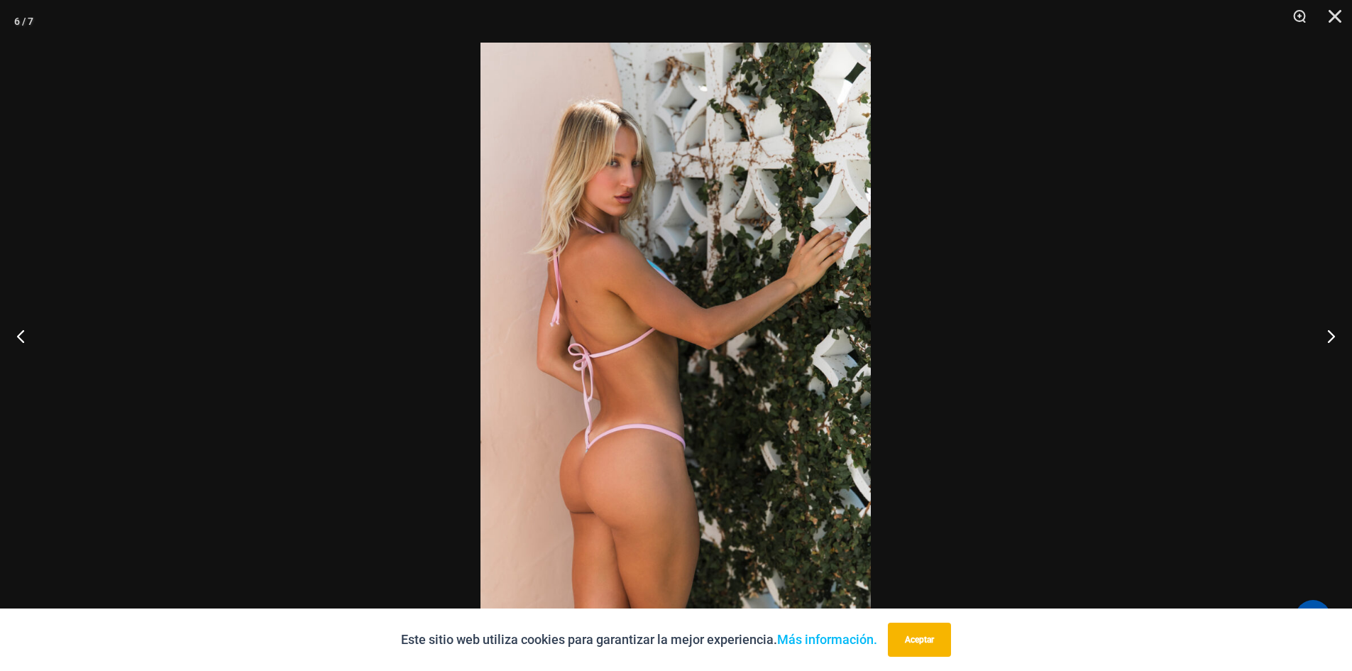
click at [634, 451] on img at bounding box center [675, 335] width 390 height 585
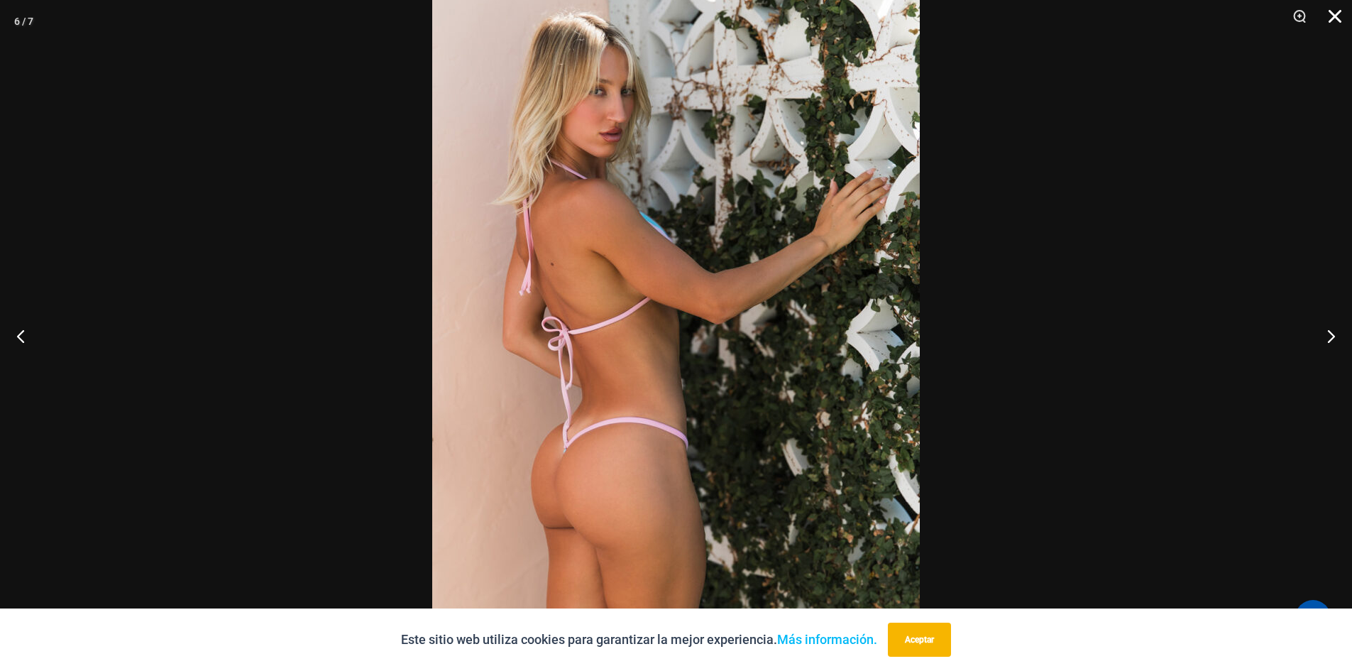
click at [1334, 10] on button "Cerca" at bounding box center [1329, 21] width 35 height 43
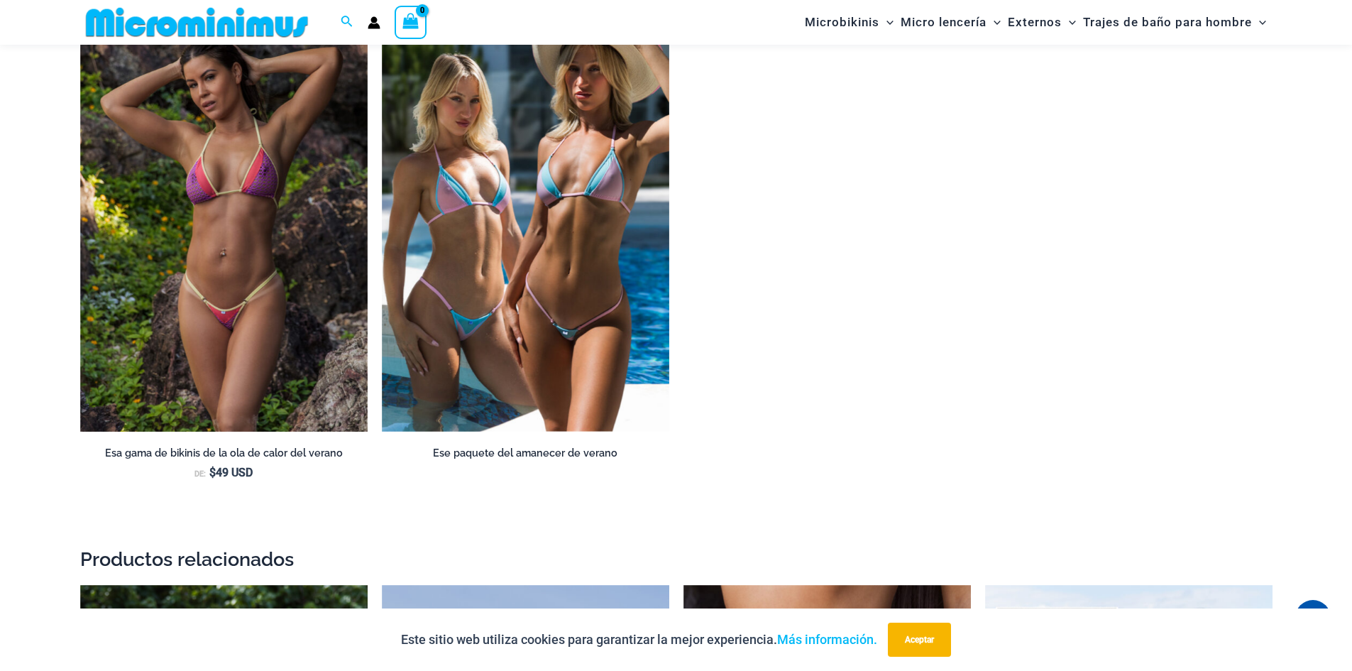
scroll to position [1553, 0]
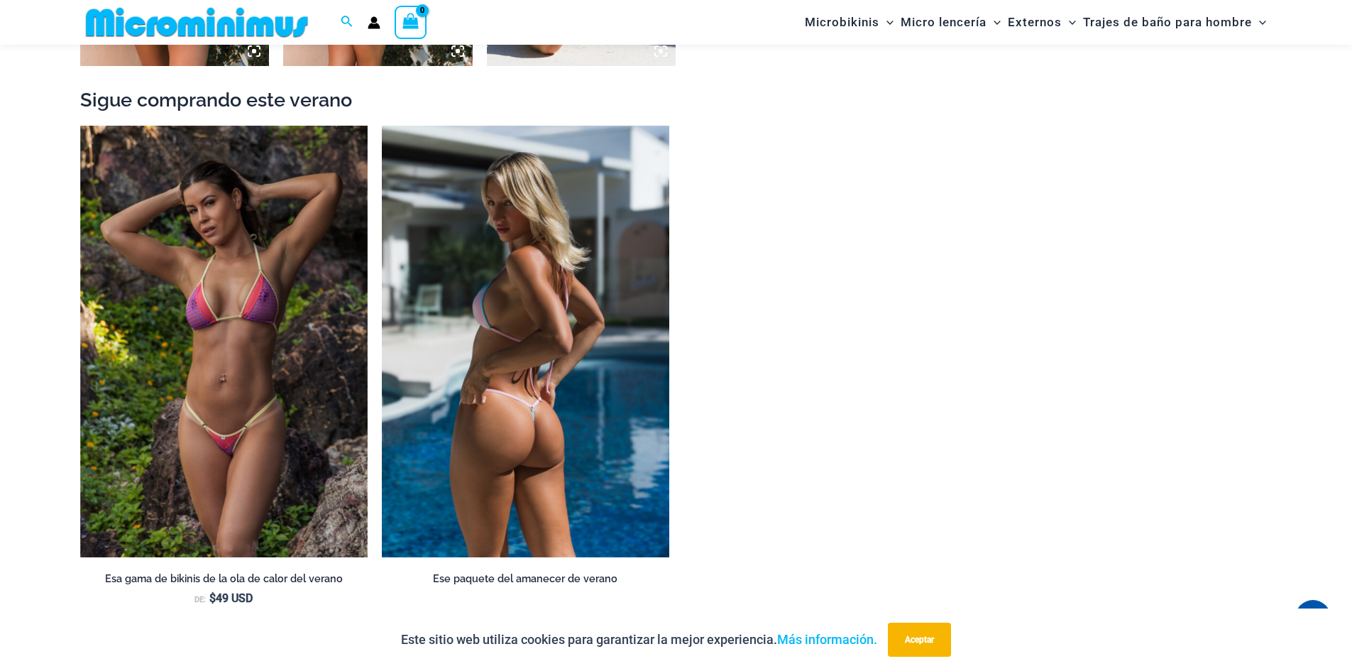
click at [529, 400] on img at bounding box center [525, 341] width 287 height 431
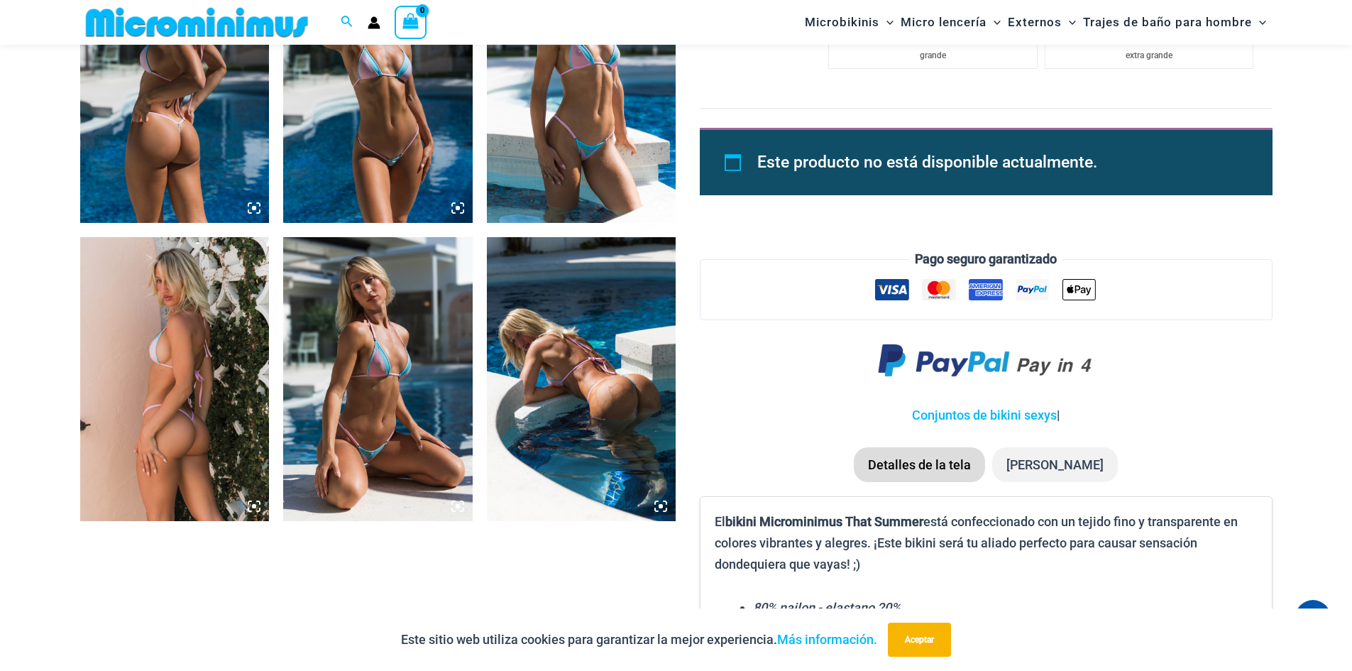
scroll to position [923, 0]
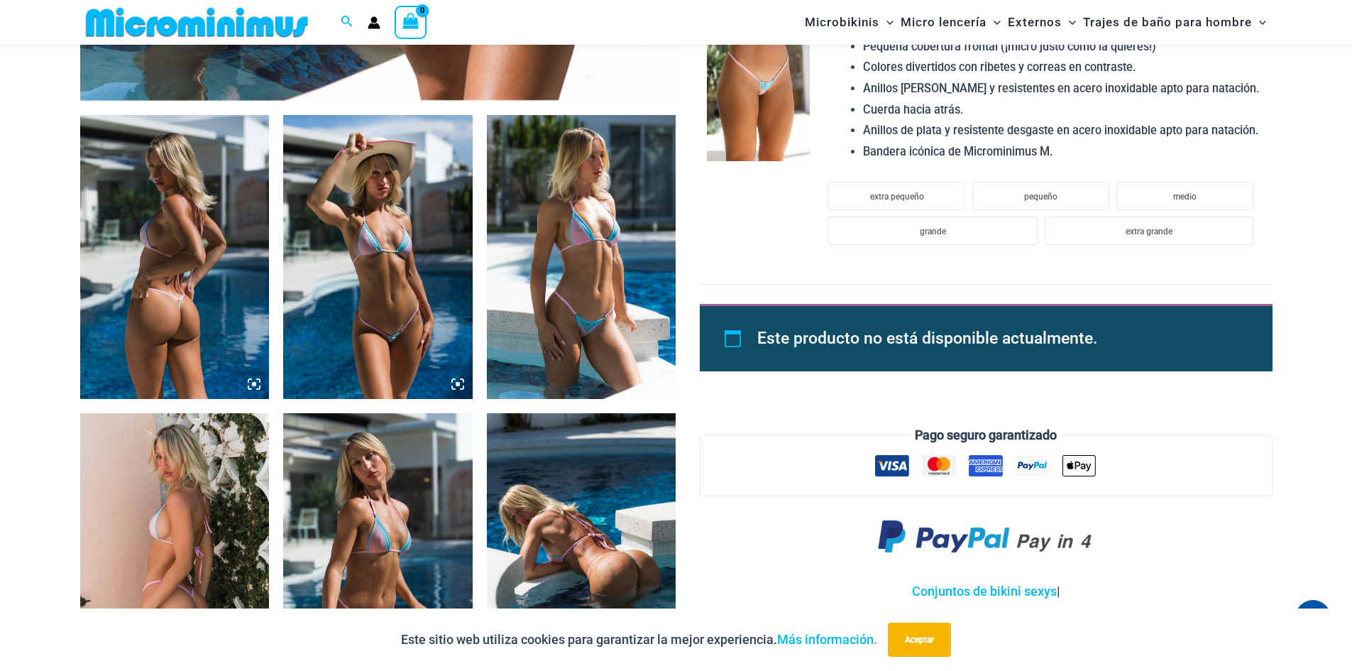
click at [258, 390] on icon at bounding box center [254, 384] width 13 height 13
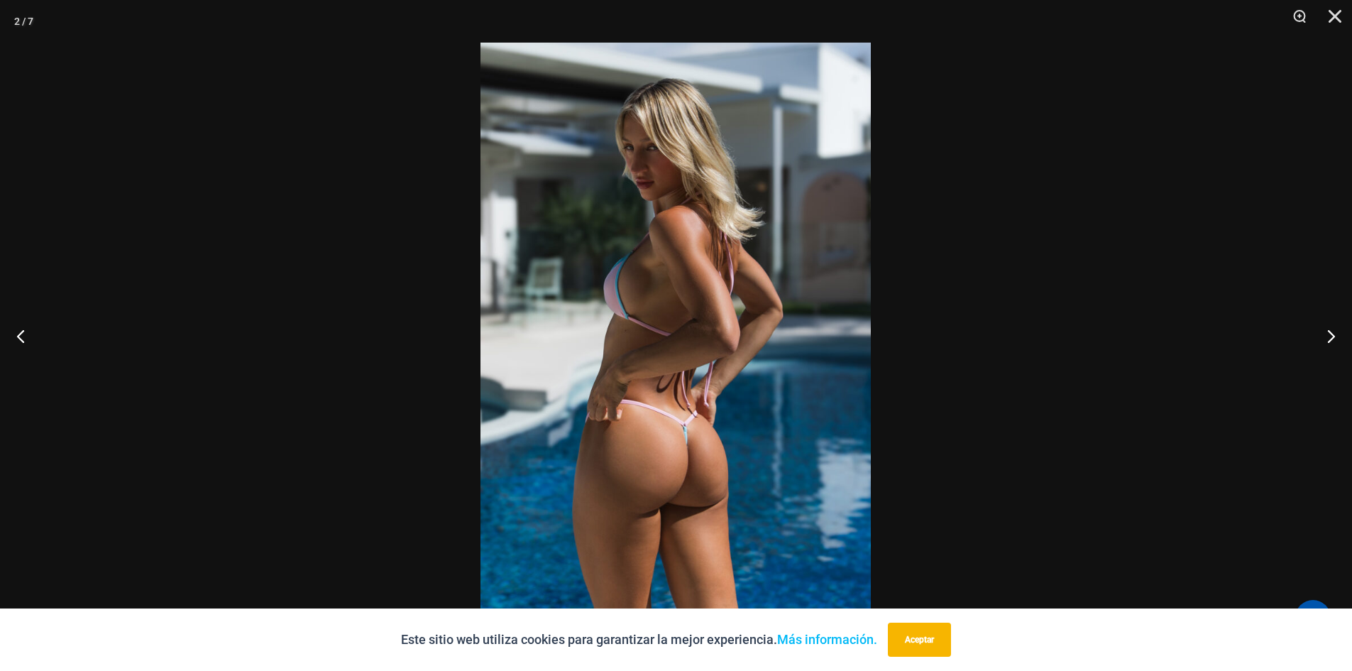
click at [597, 419] on img at bounding box center [675, 335] width 390 height 585
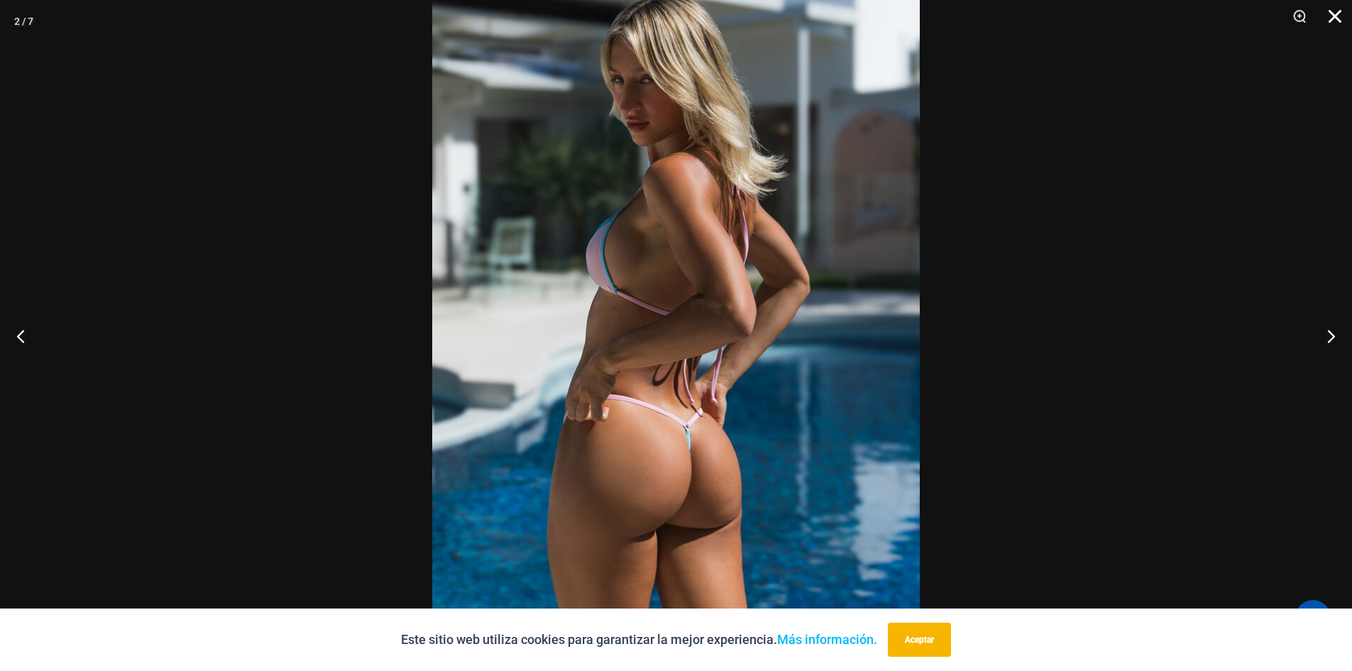
click at [1336, 20] on button "Cerca" at bounding box center [1329, 21] width 35 height 43
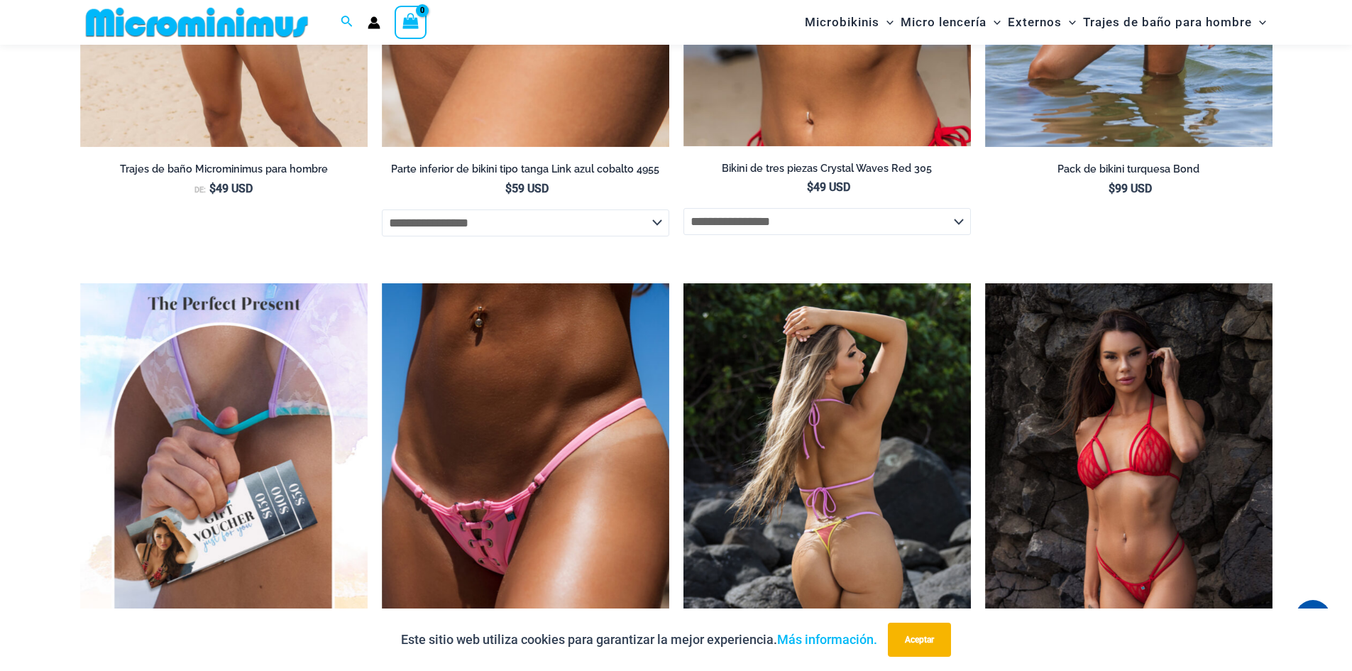
scroll to position [4570, 0]
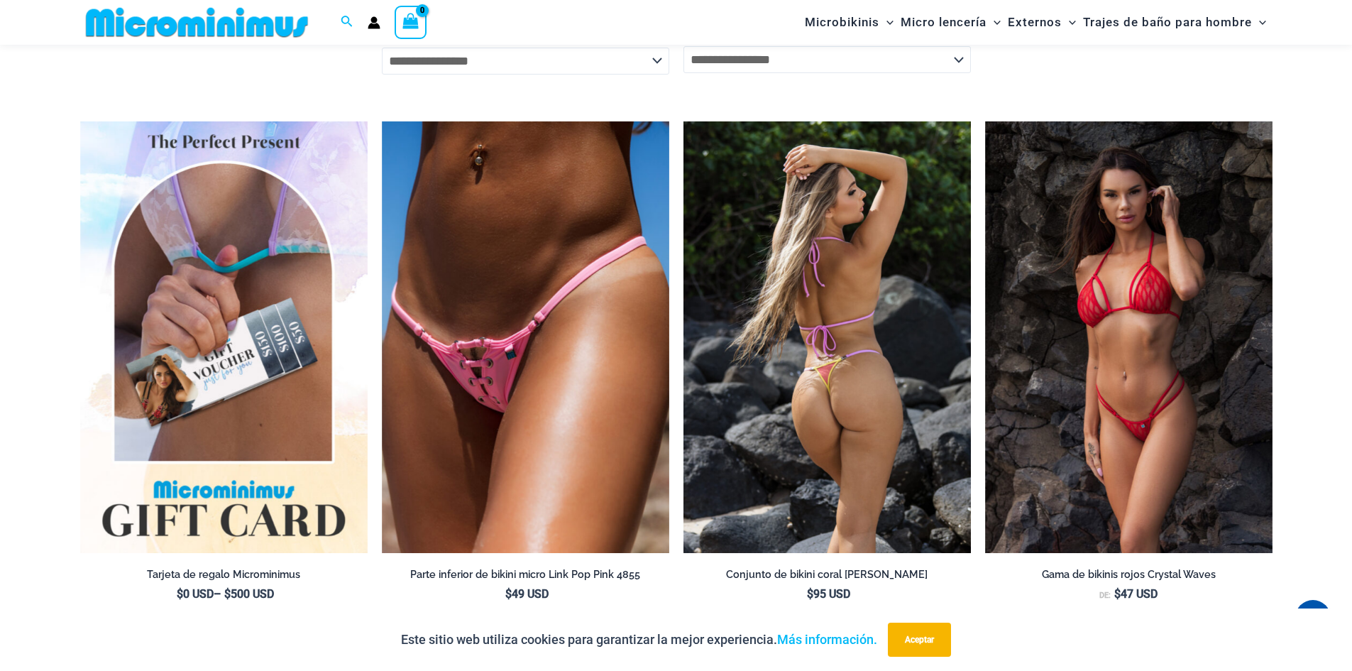
click at [838, 433] on img at bounding box center [826, 336] width 287 height 431
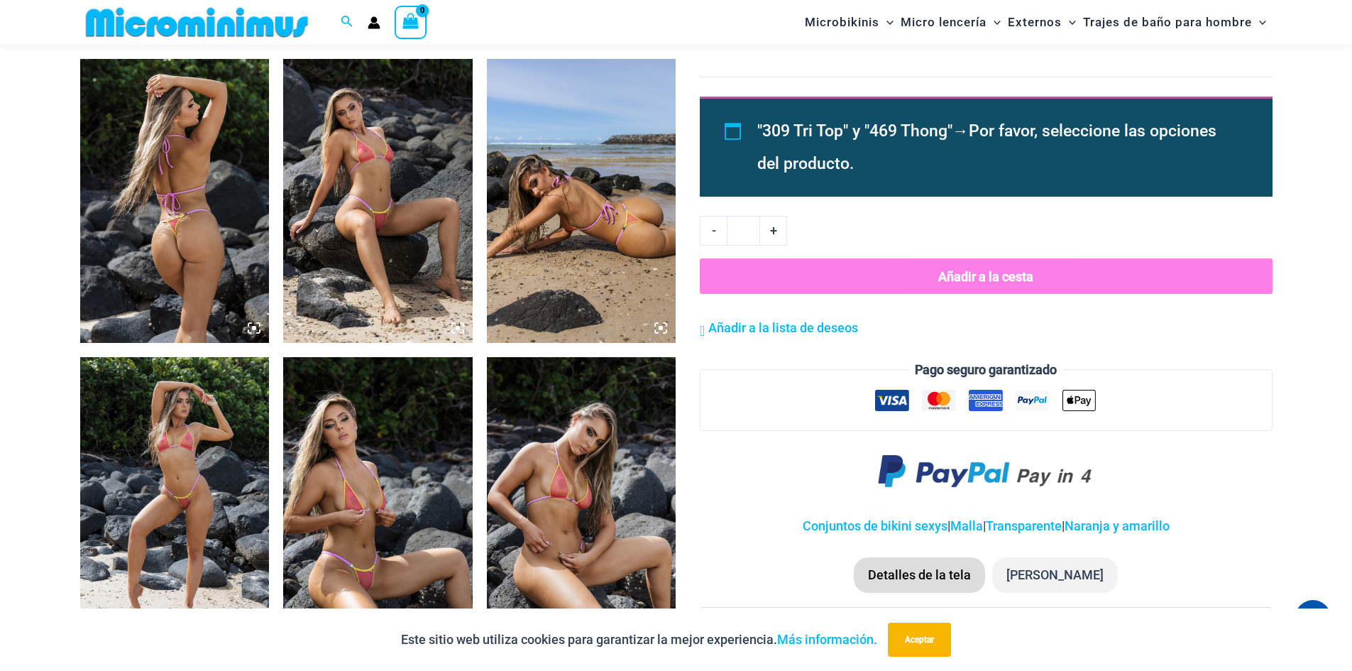
scroll to position [976, 0]
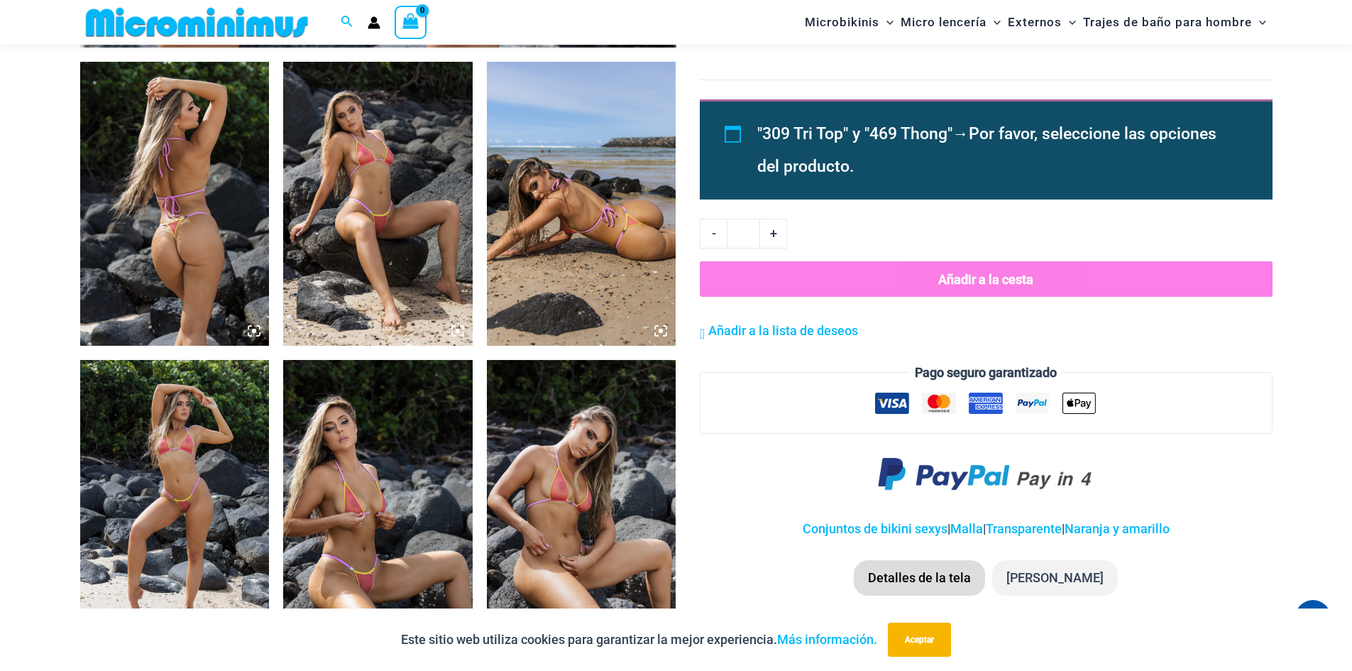
click at [255, 335] on icon at bounding box center [254, 330] width 13 height 13
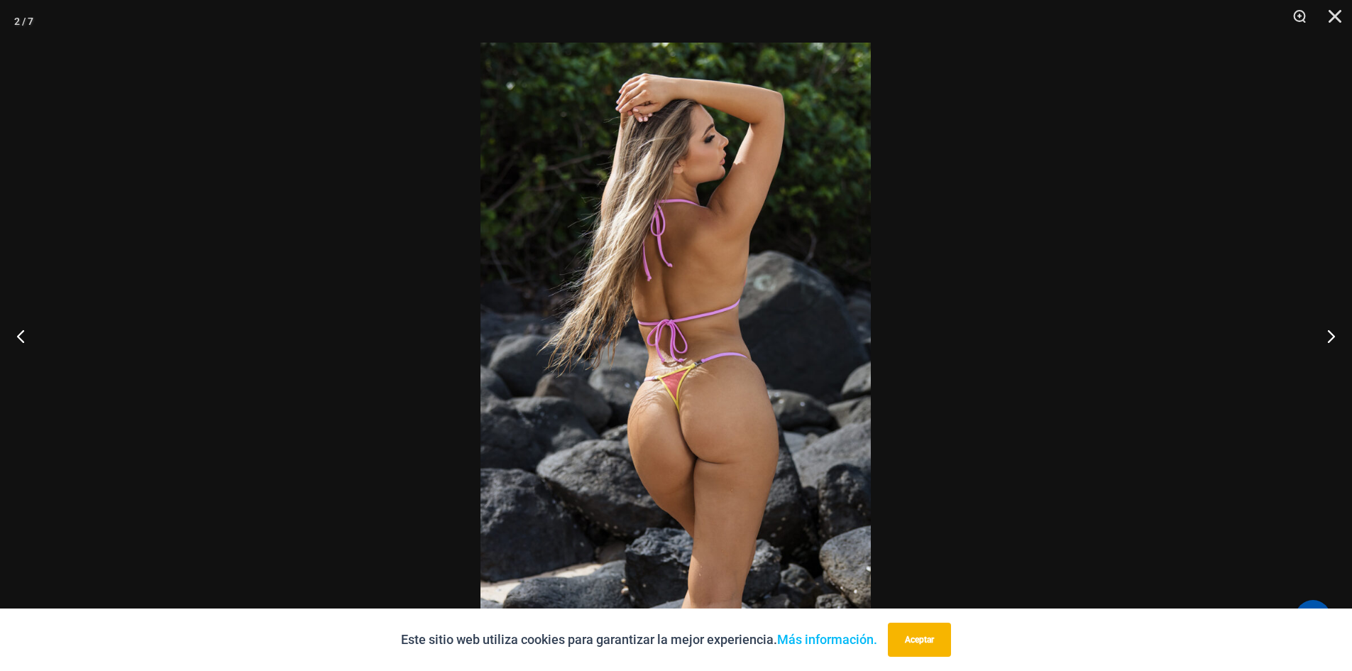
click at [691, 391] on img at bounding box center [675, 335] width 390 height 585
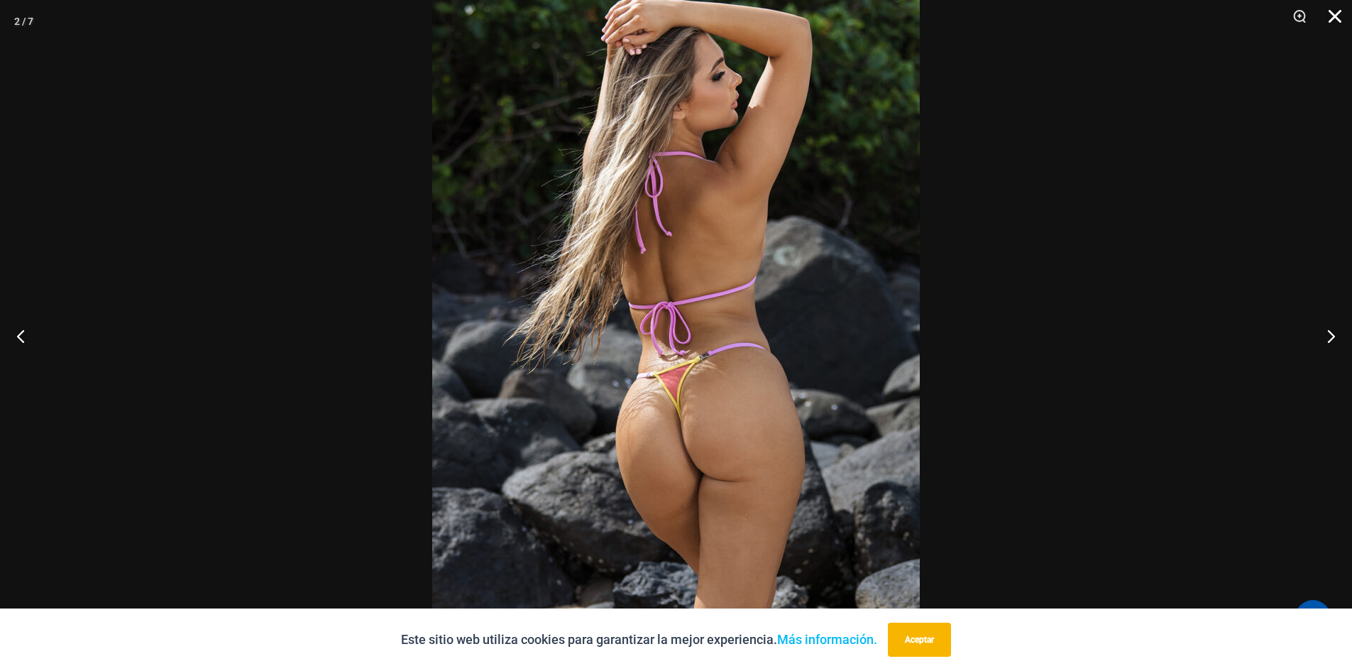
click at [1331, 15] on button "Cerca" at bounding box center [1329, 21] width 35 height 43
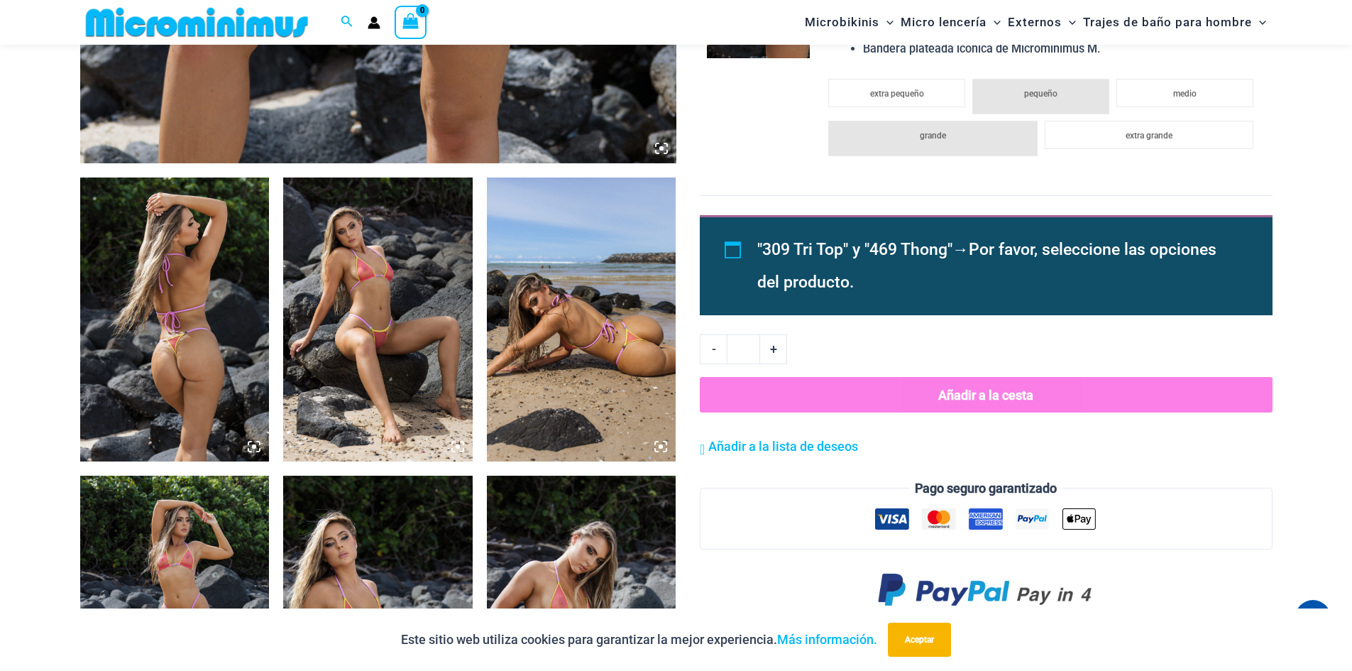
scroll to position [834, 0]
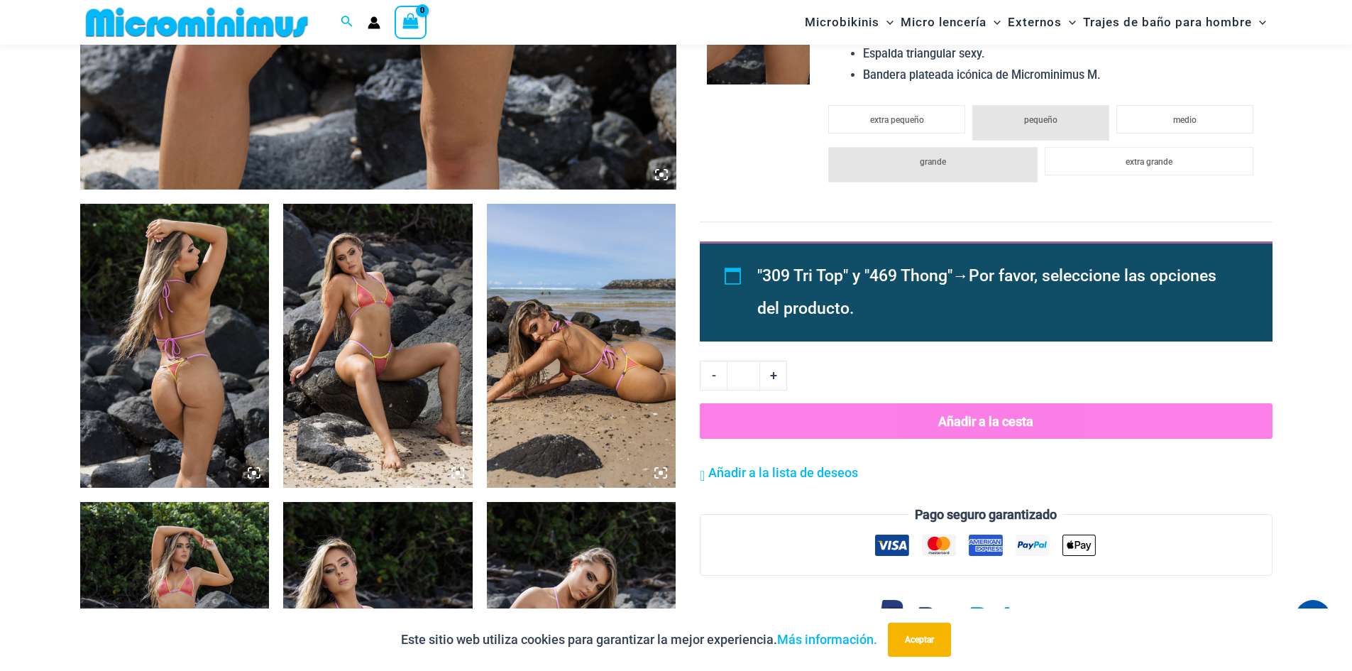
click at [663, 470] on icon at bounding box center [660, 472] width 13 height 13
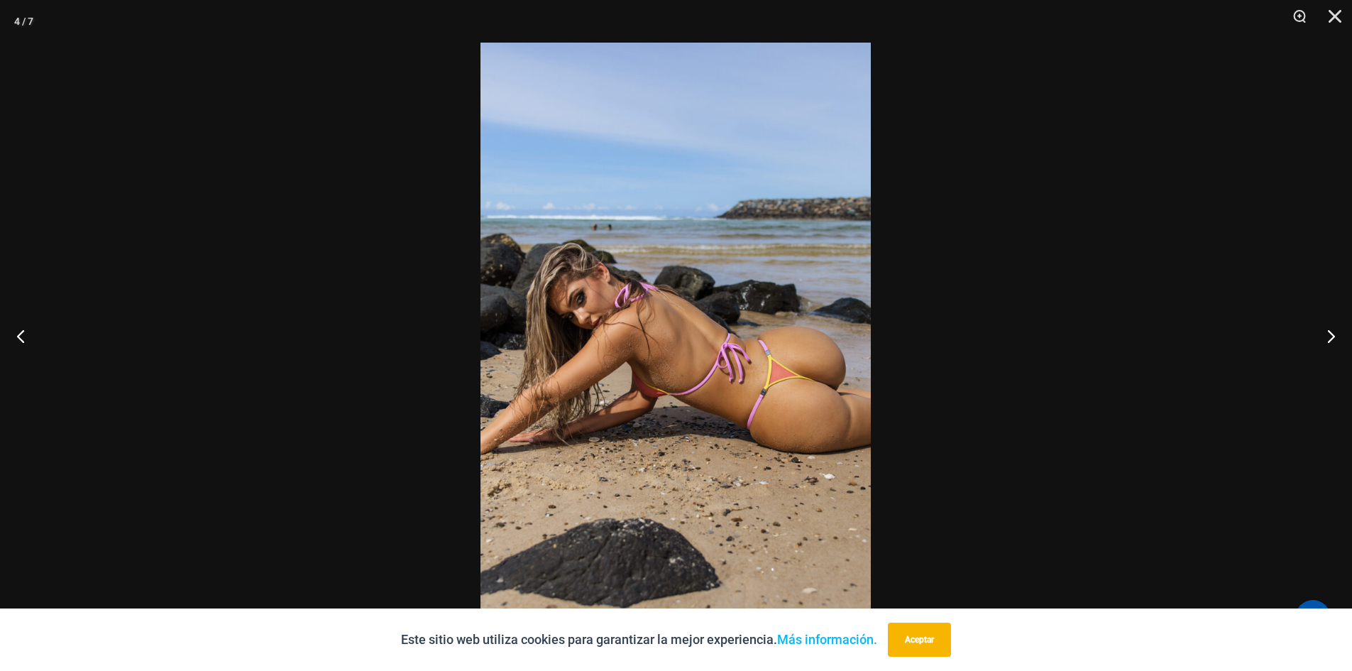
click at [689, 439] on img at bounding box center [675, 335] width 390 height 585
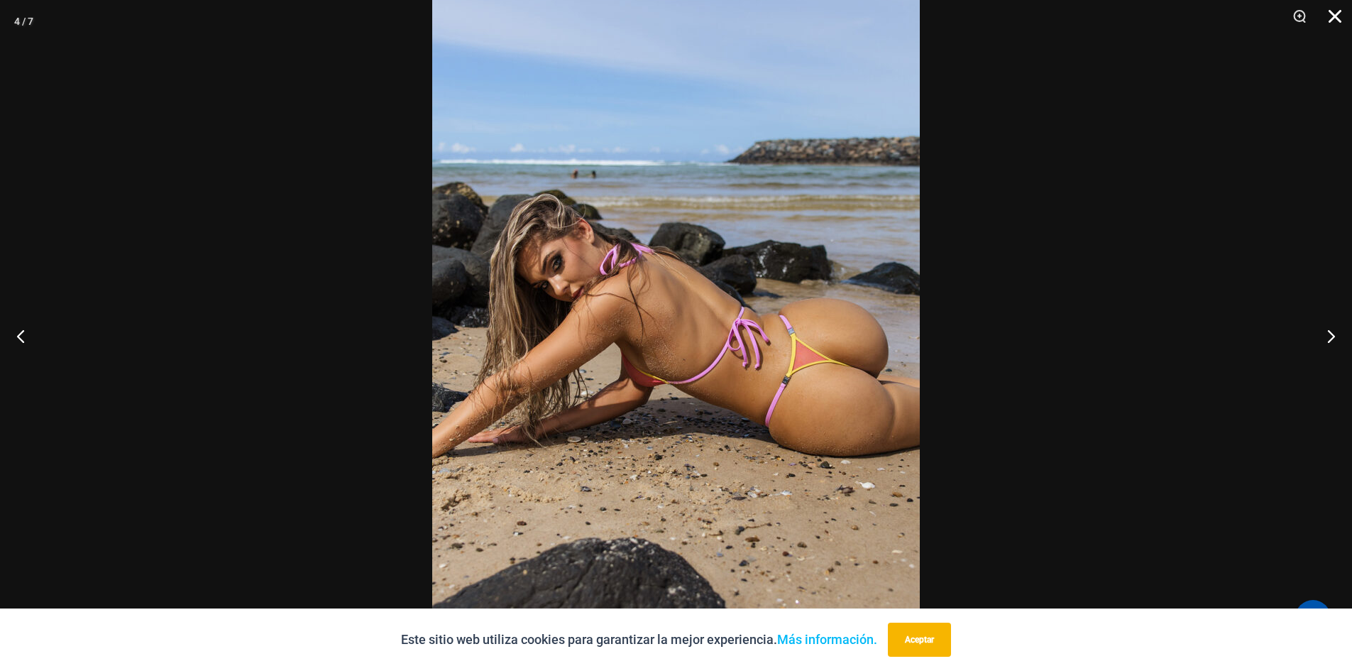
click at [1333, 21] on button "Cerca" at bounding box center [1329, 21] width 35 height 43
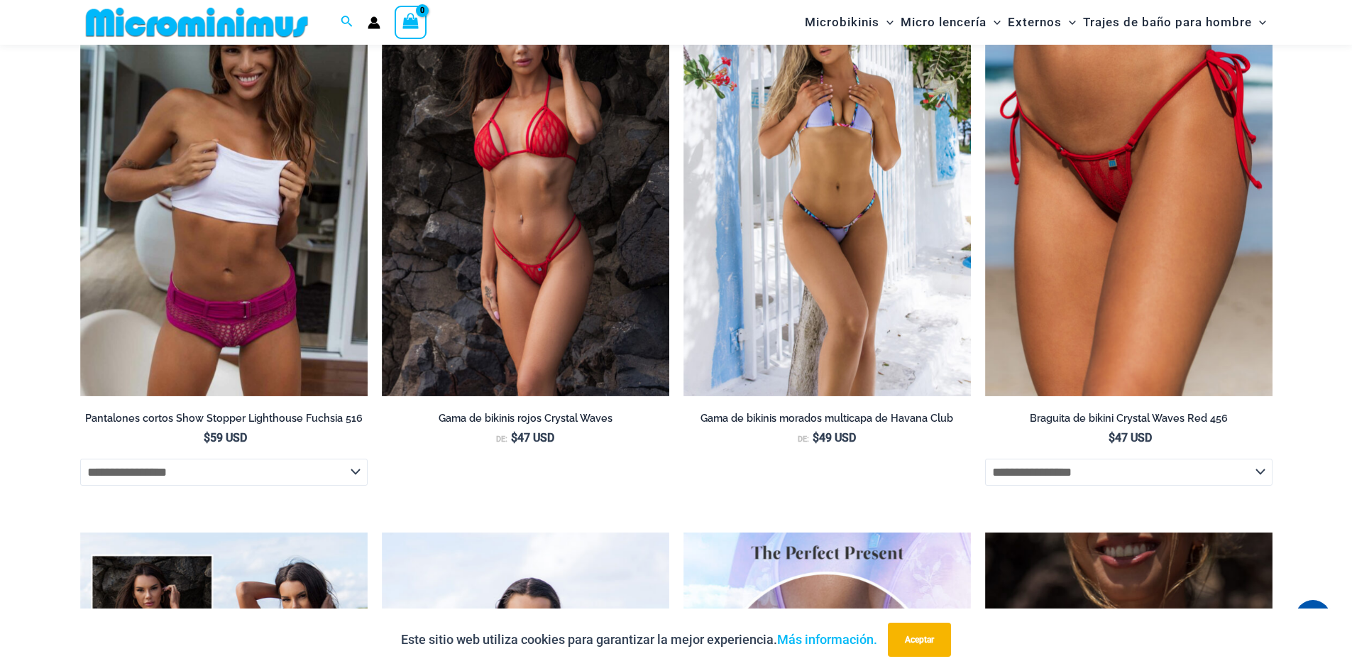
scroll to position [1614, 0]
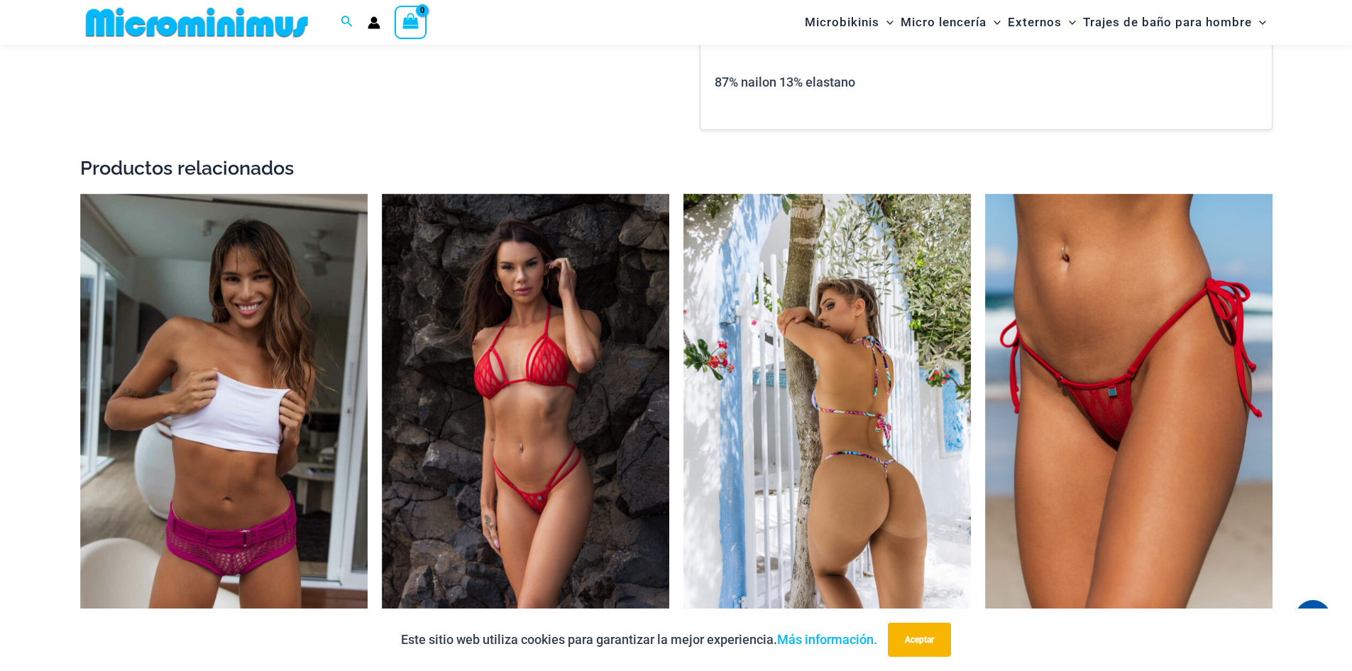
click at [840, 454] on img at bounding box center [826, 409] width 287 height 431
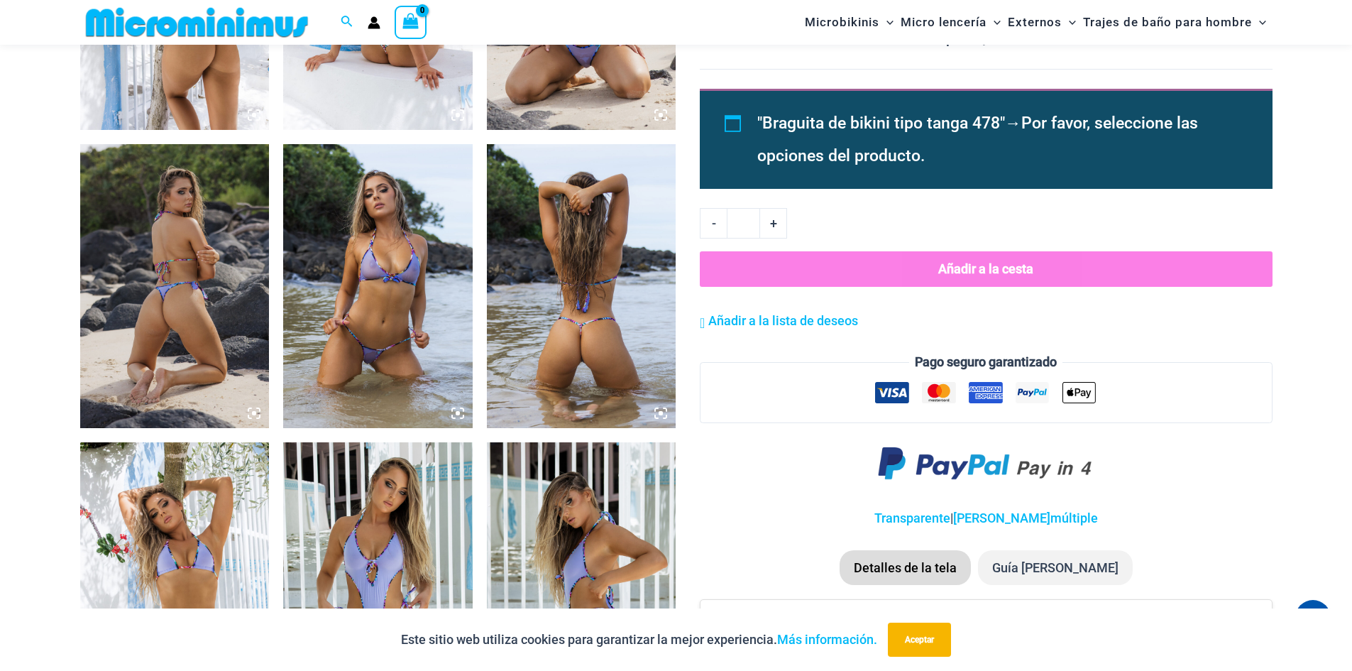
scroll to position [1204, 0]
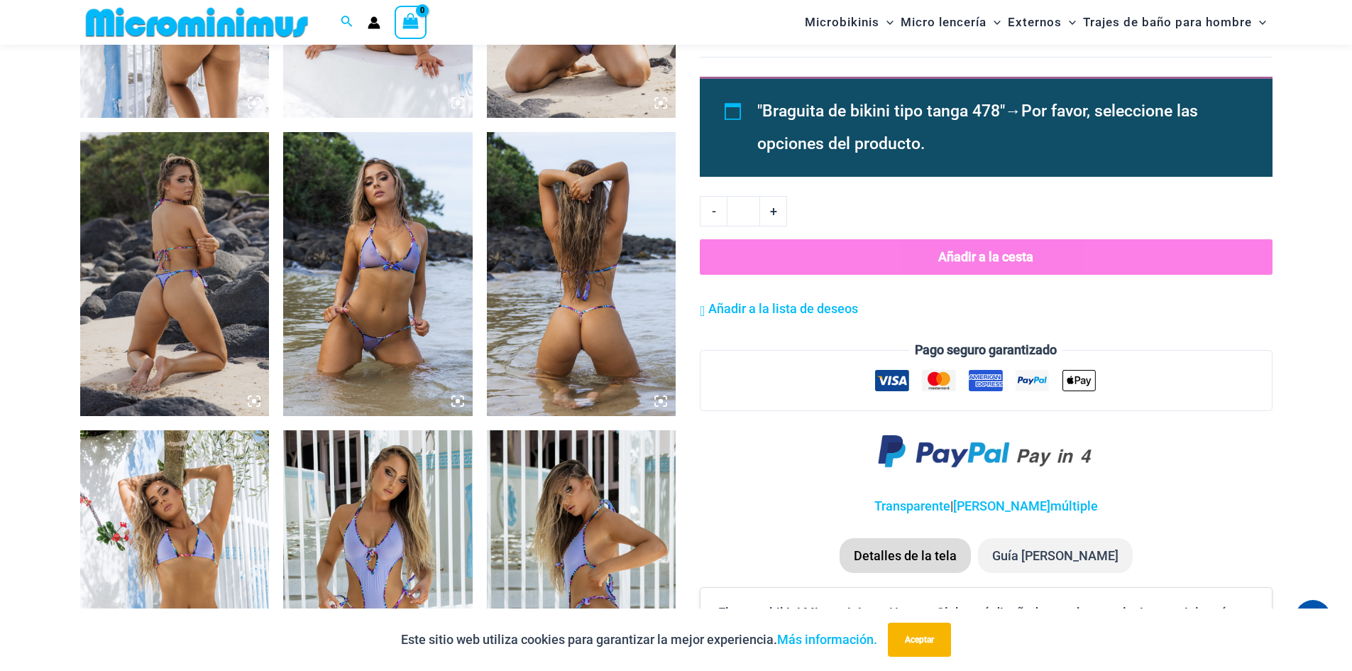
click at [254, 402] on icon at bounding box center [254, 401] width 4 height 4
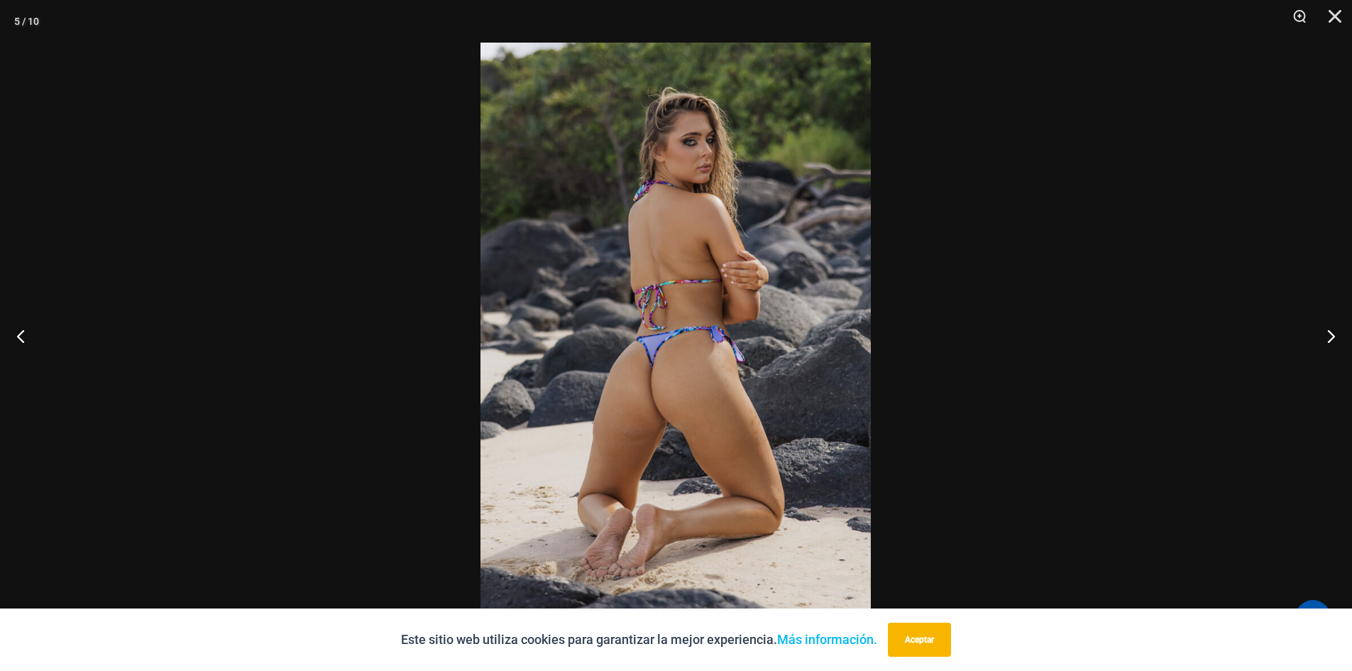
click at [613, 397] on img at bounding box center [675, 335] width 390 height 585
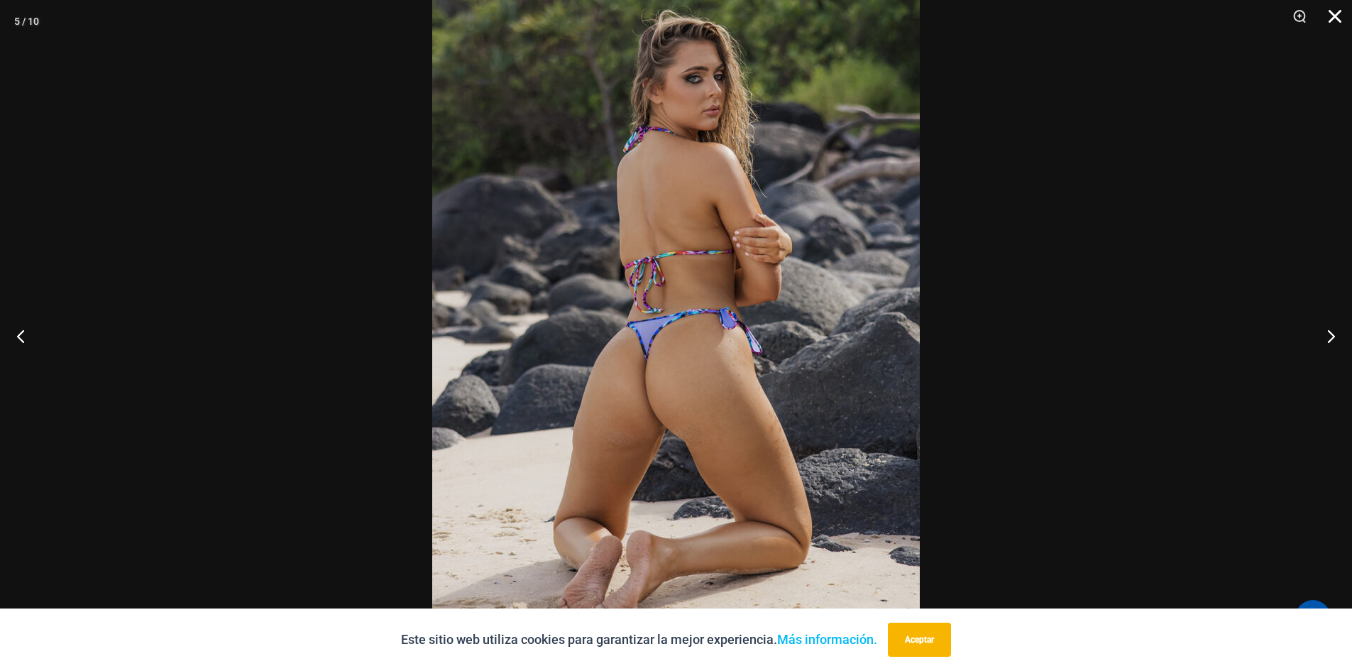
click at [1338, 22] on button "Cerca" at bounding box center [1329, 21] width 35 height 43
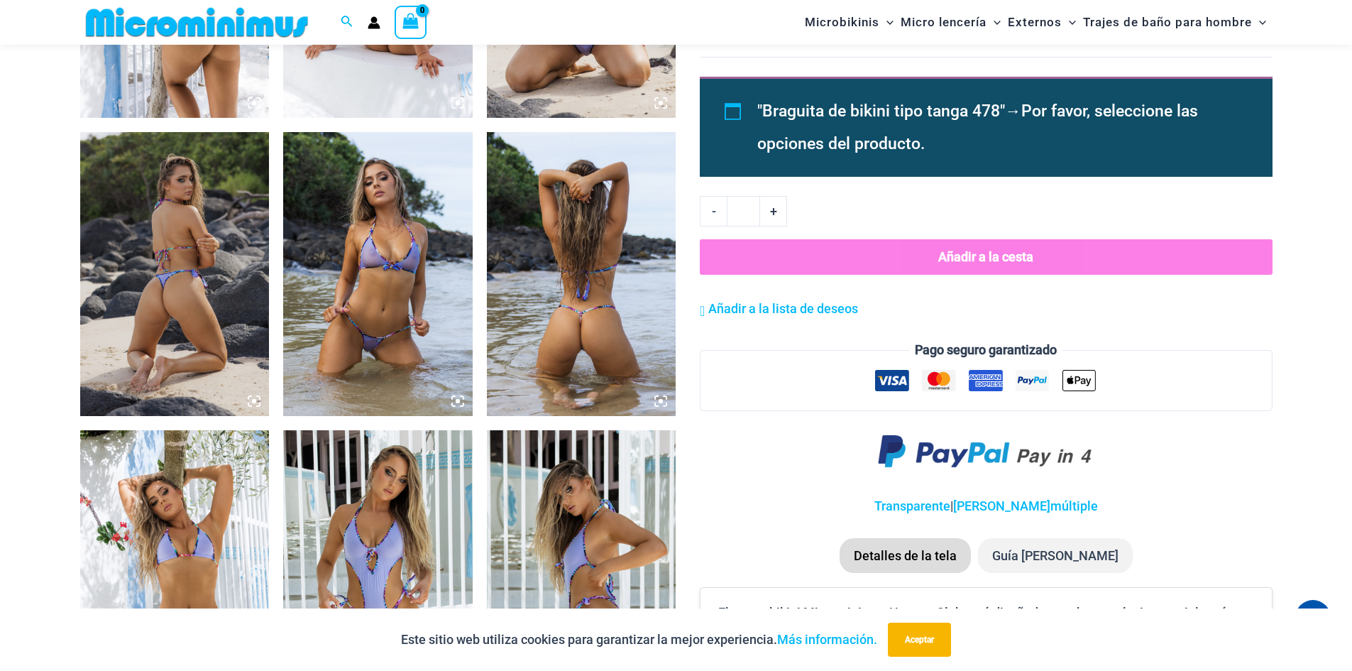
click at [660, 397] on icon at bounding box center [660, 401] width 13 height 13
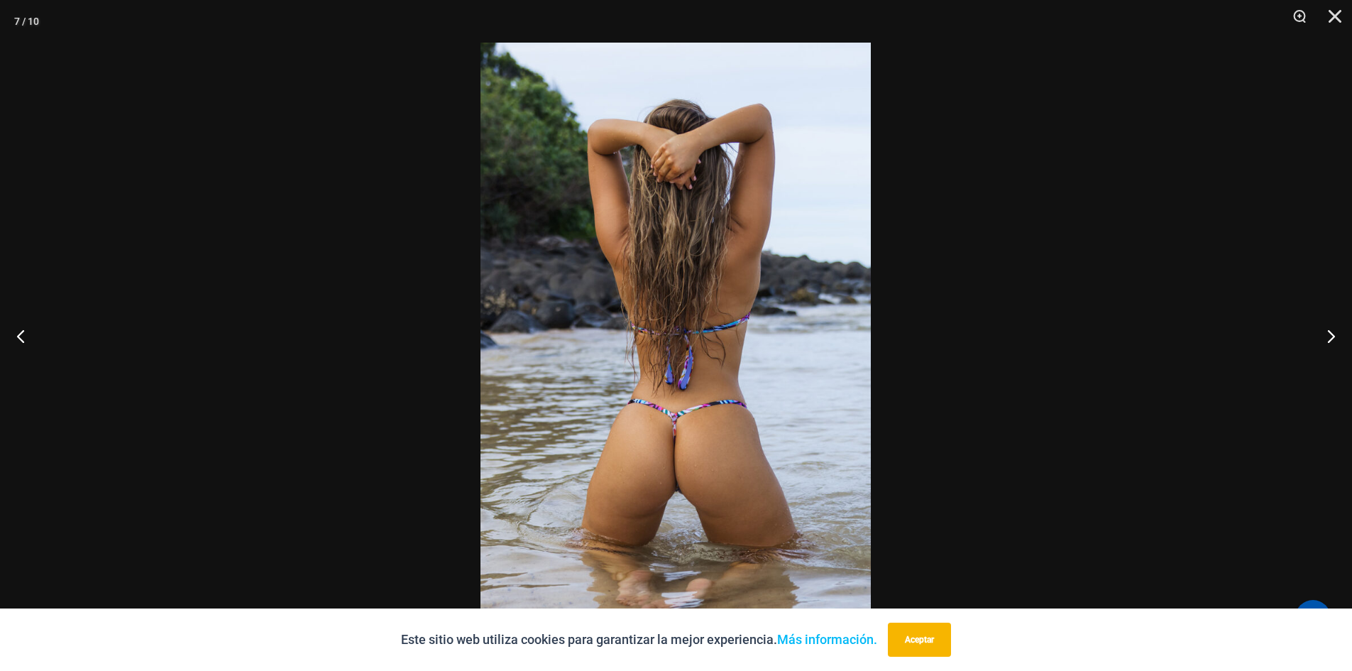
click at [661, 430] on img at bounding box center [675, 335] width 390 height 585
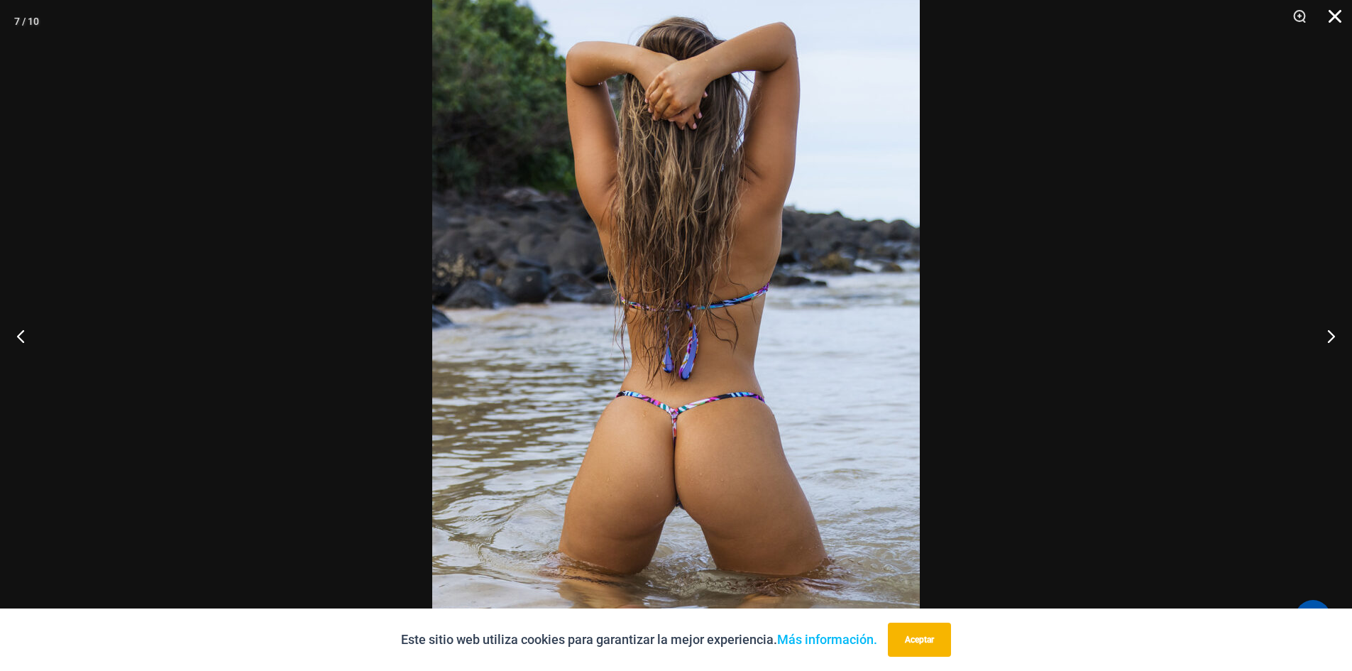
click at [1331, 16] on button "Cerca" at bounding box center [1329, 21] width 35 height 43
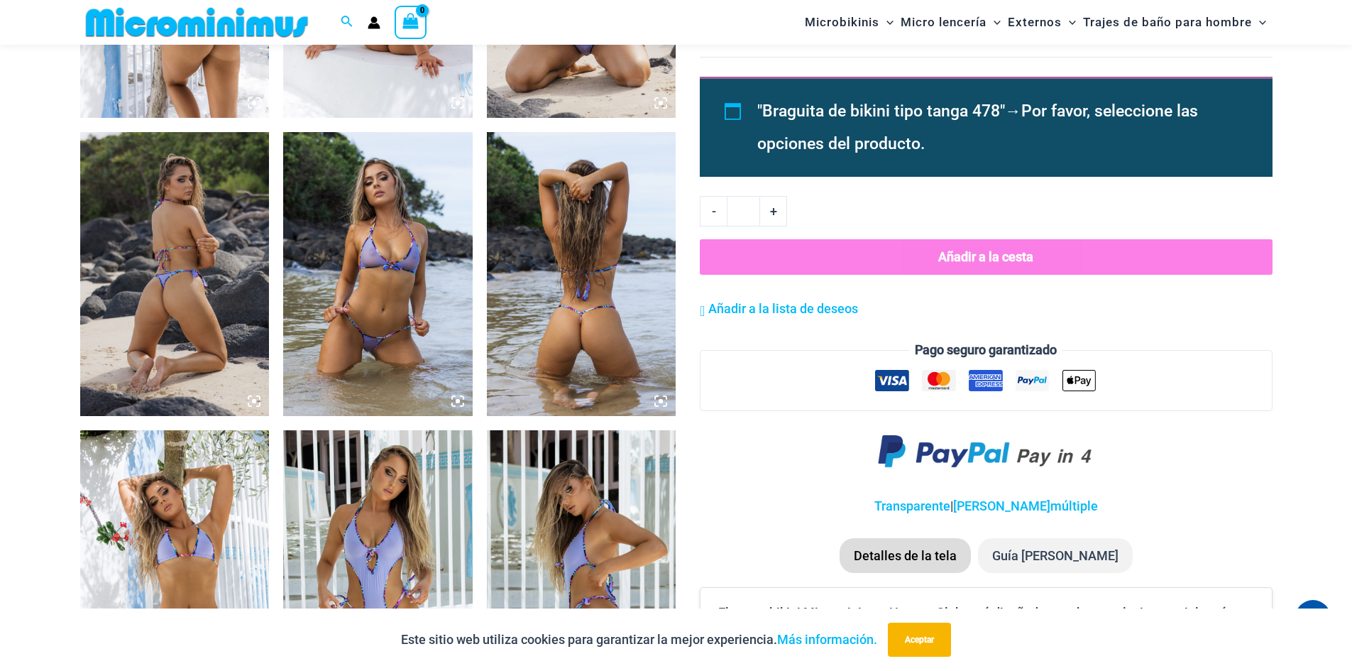
click at [255, 402] on icon at bounding box center [254, 401] width 4 height 4
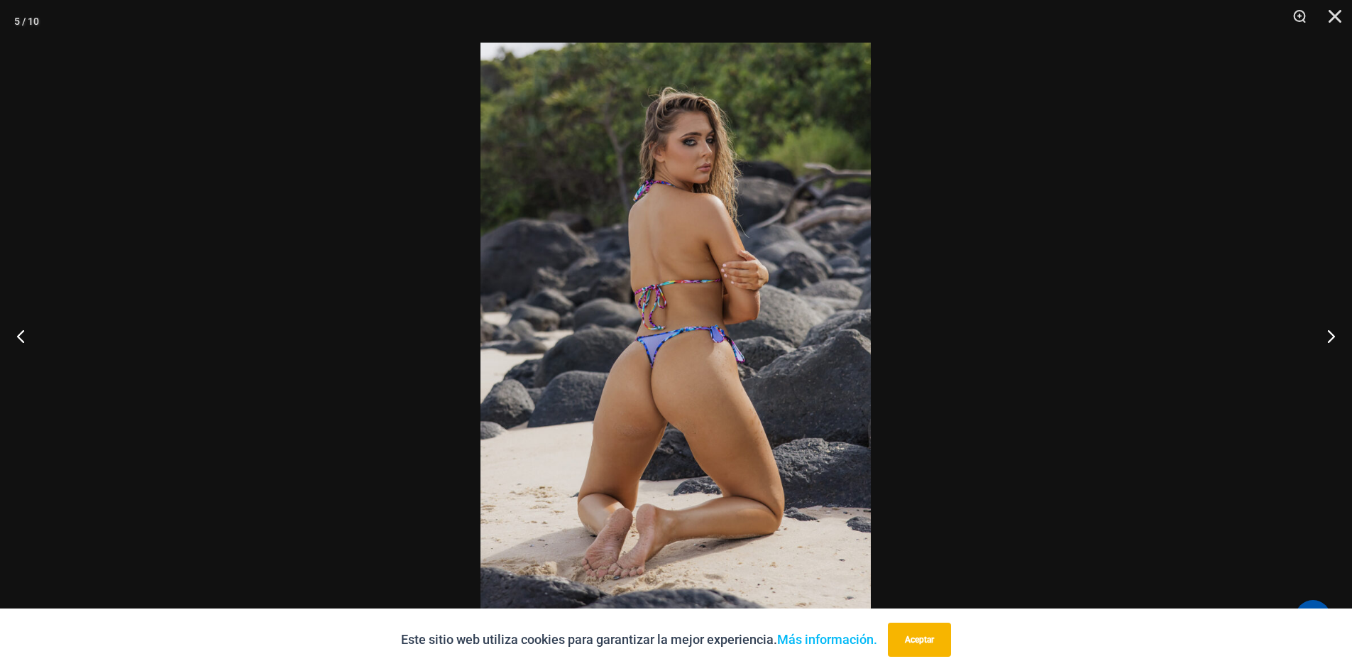
click at [643, 459] on img at bounding box center [675, 335] width 390 height 585
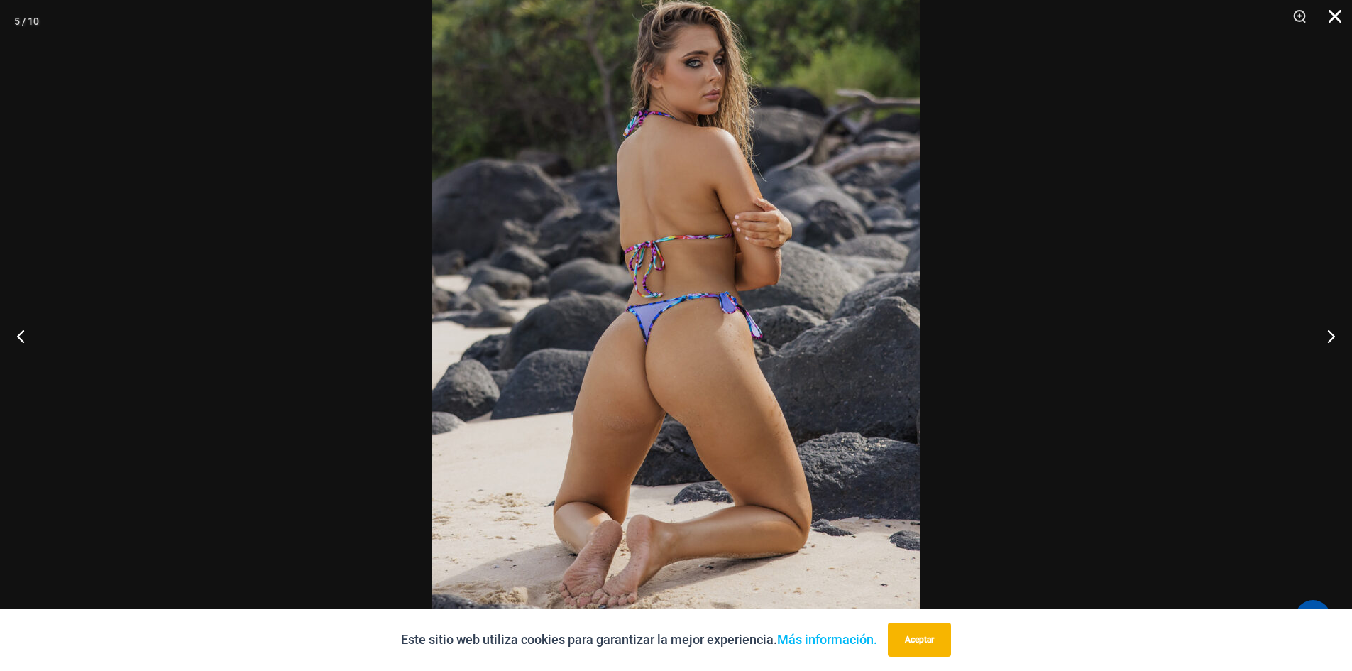
click at [1331, 23] on button "Cerca" at bounding box center [1329, 21] width 35 height 43
